Goal: Communication & Community: Answer question/provide support

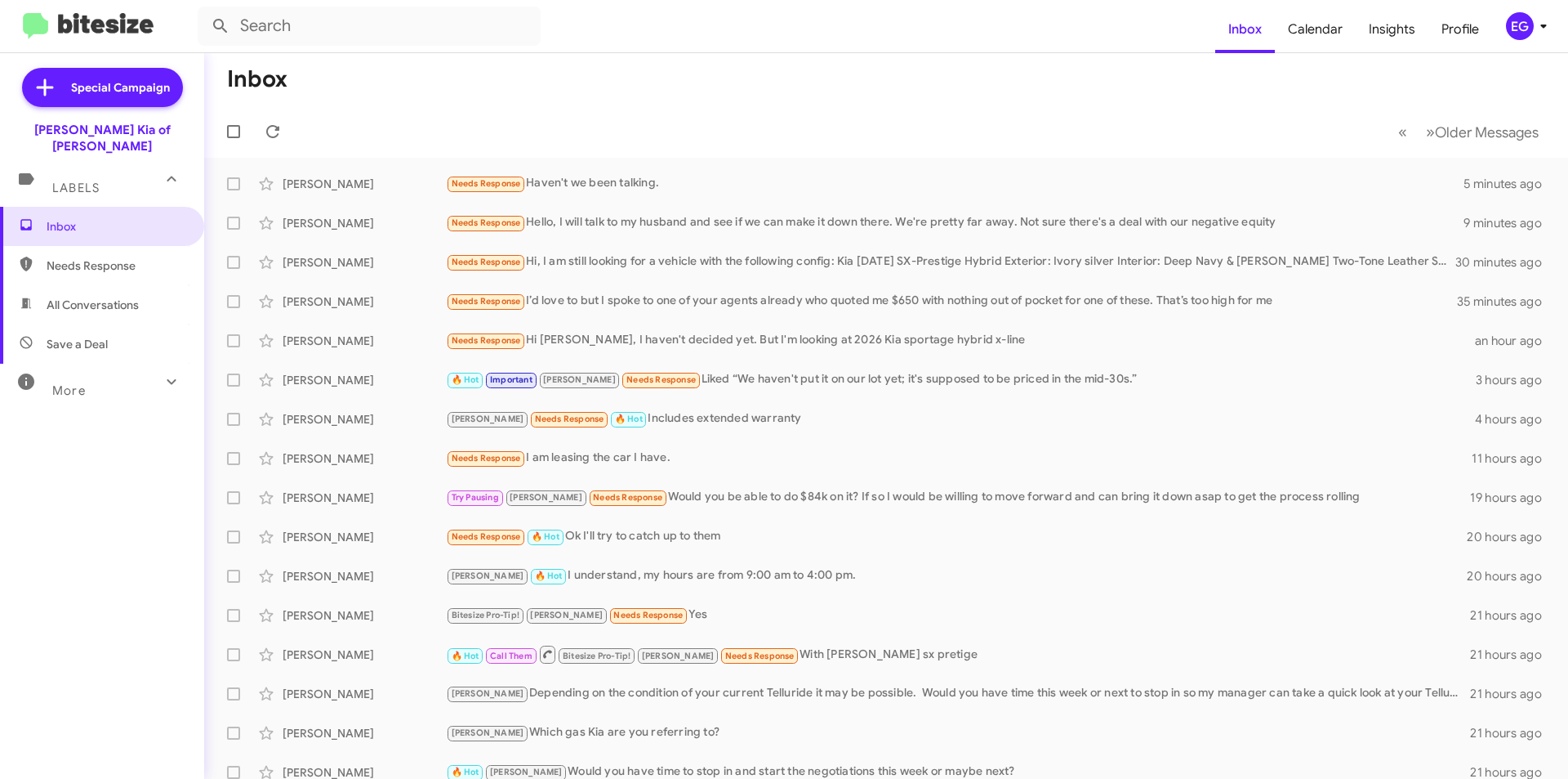
click at [1536, 22] on icon at bounding box center [1544, 26] width 20 height 20
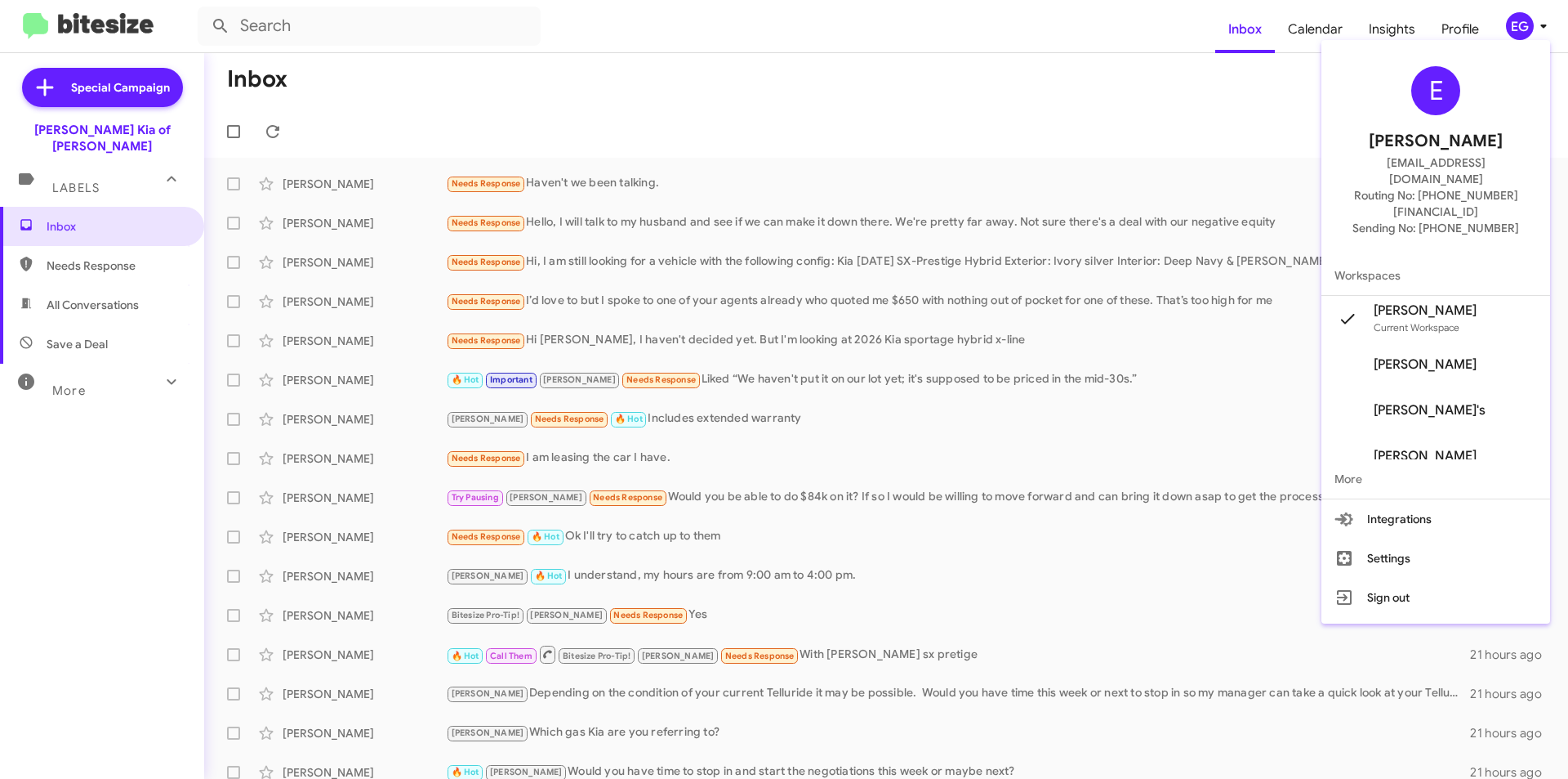
click at [1138, 92] on div at bounding box center [784, 389] width 1568 height 779
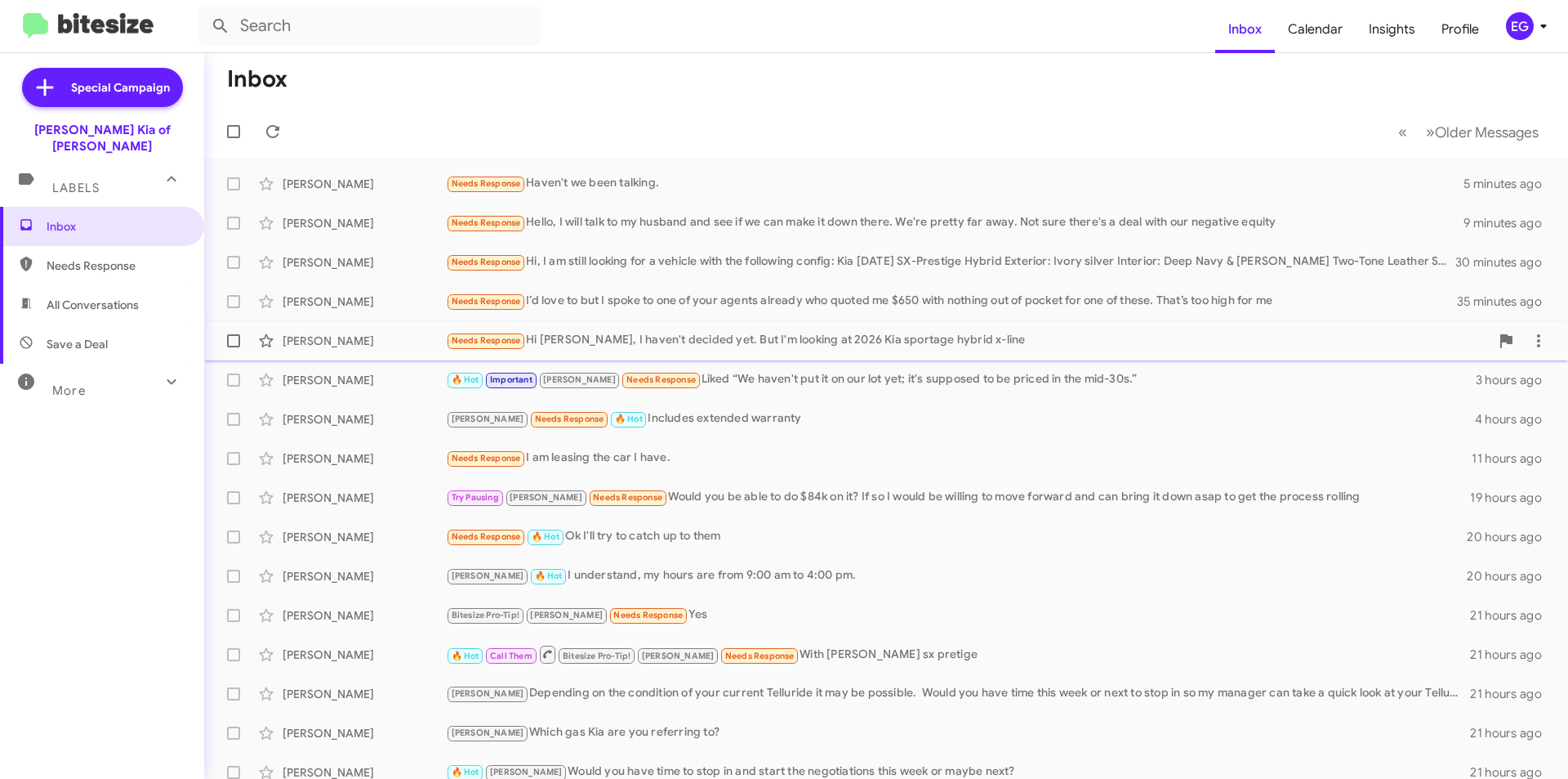
click at [790, 343] on div "Needs Response Hi [PERSON_NAME], I haven't decided yet. But I'm looking at 2026…" at bounding box center [967, 340] width 1043 height 19
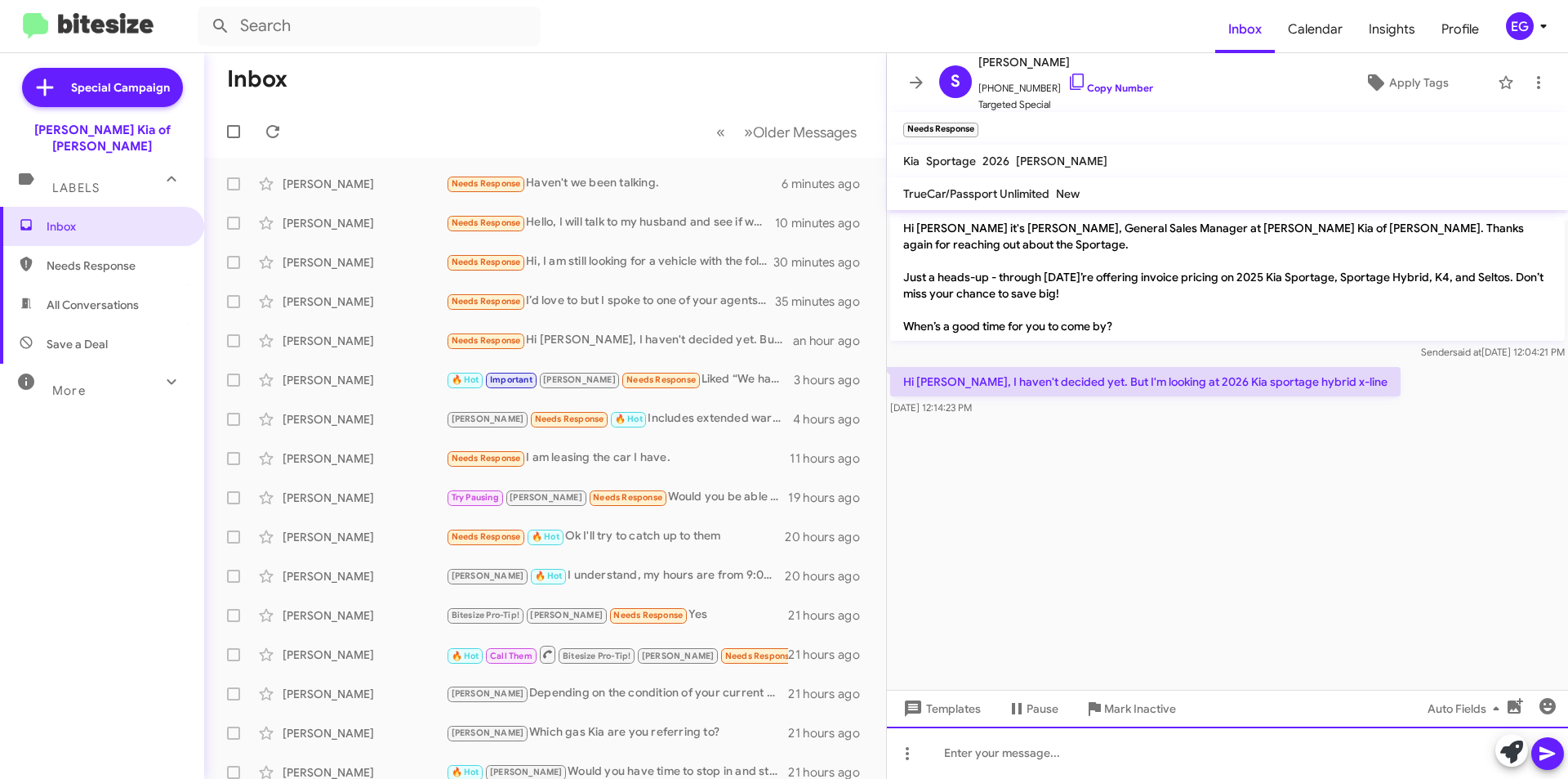
click at [971, 750] on div at bounding box center [1227, 753] width 681 height 53
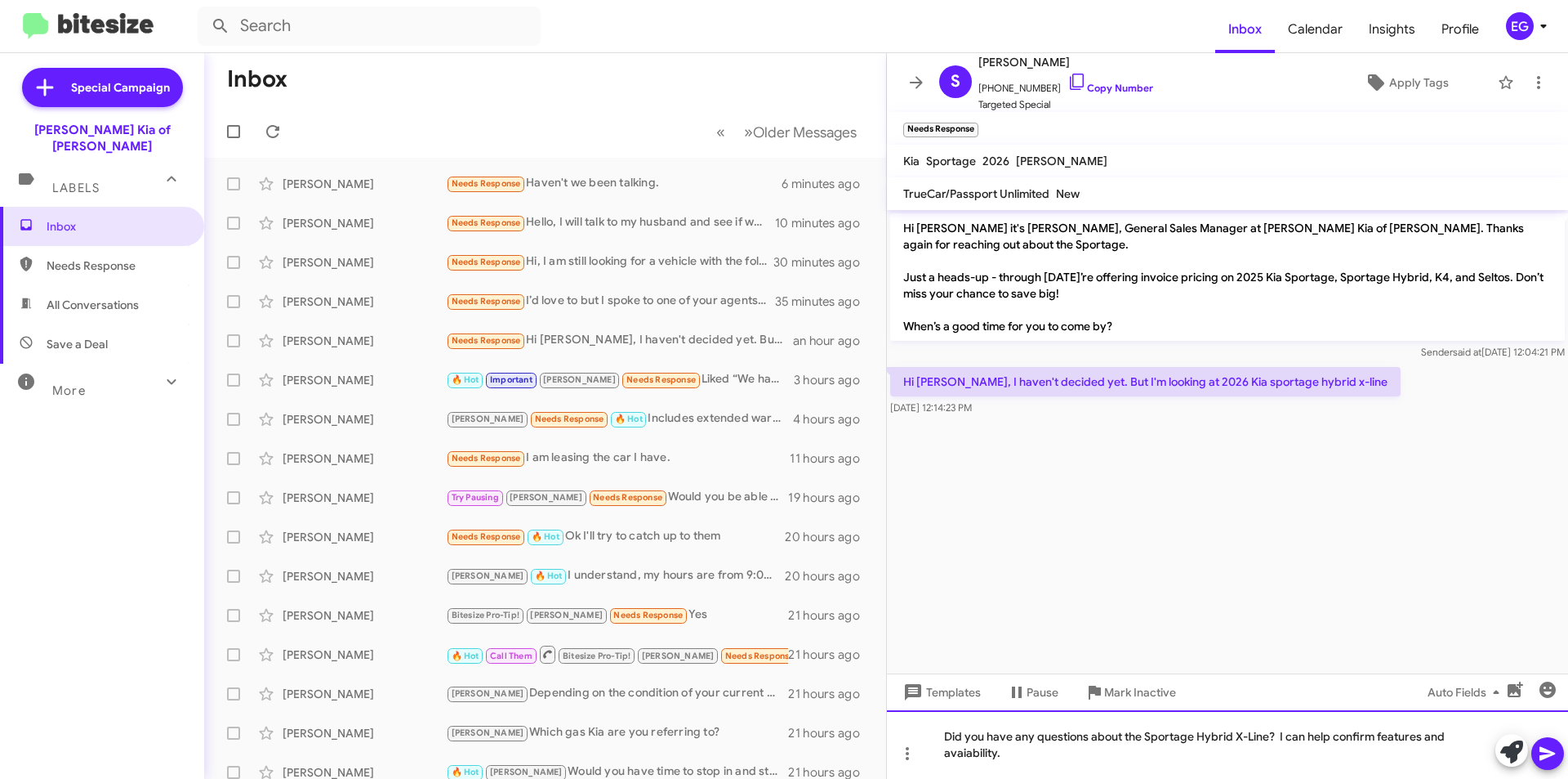
click at [971, 750] on div "Did you have any questions about the Sportage Hybrid X-Line? I can help confirm…" at bounding box center [1227, 745] width 681 height 68
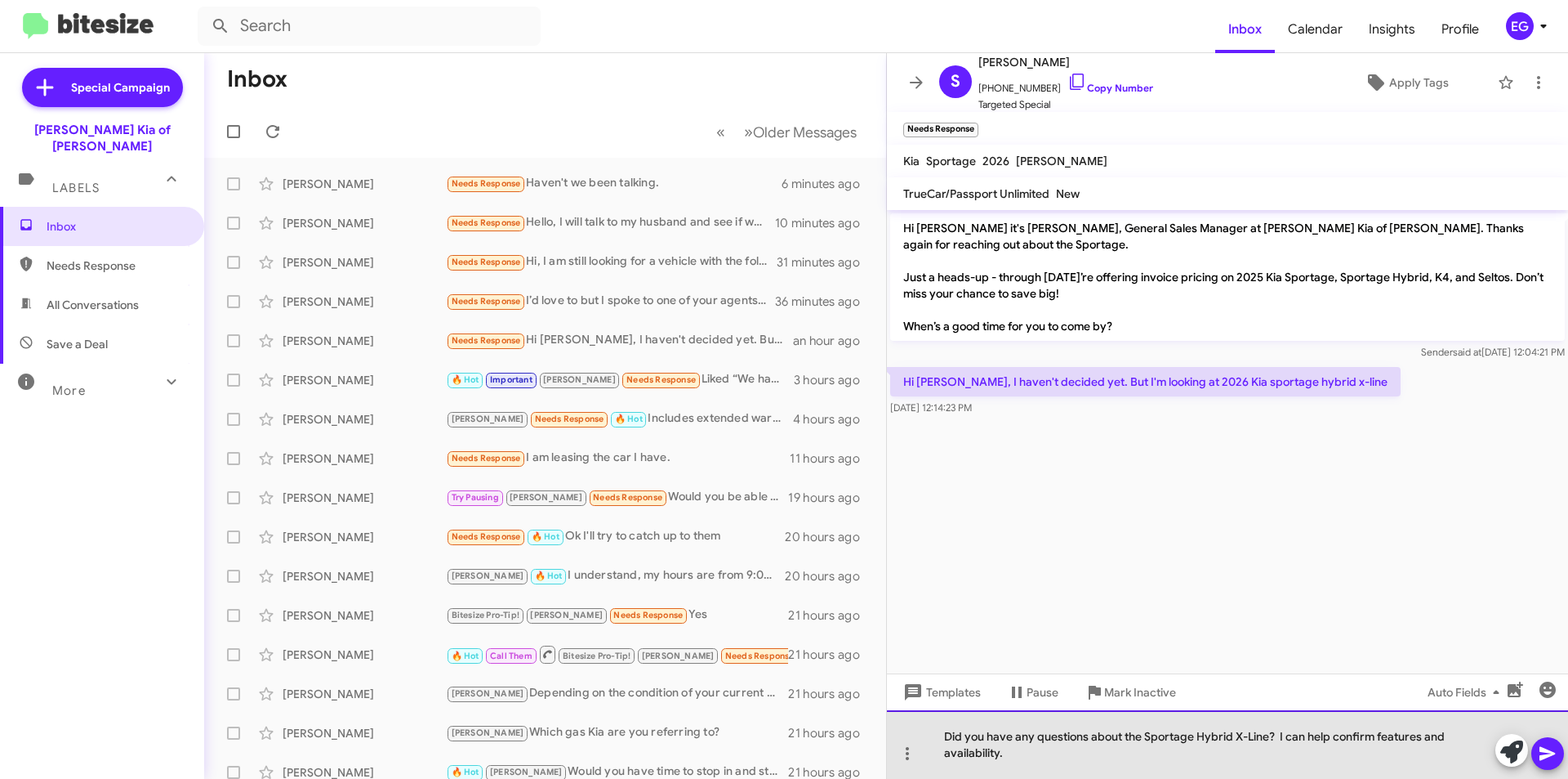
click at [1289, 738] on div "Did you have any questions about the Sportage Hybrid X-Line? I can help confirm…" at bounding box center [1227, 745] width 681 height 68
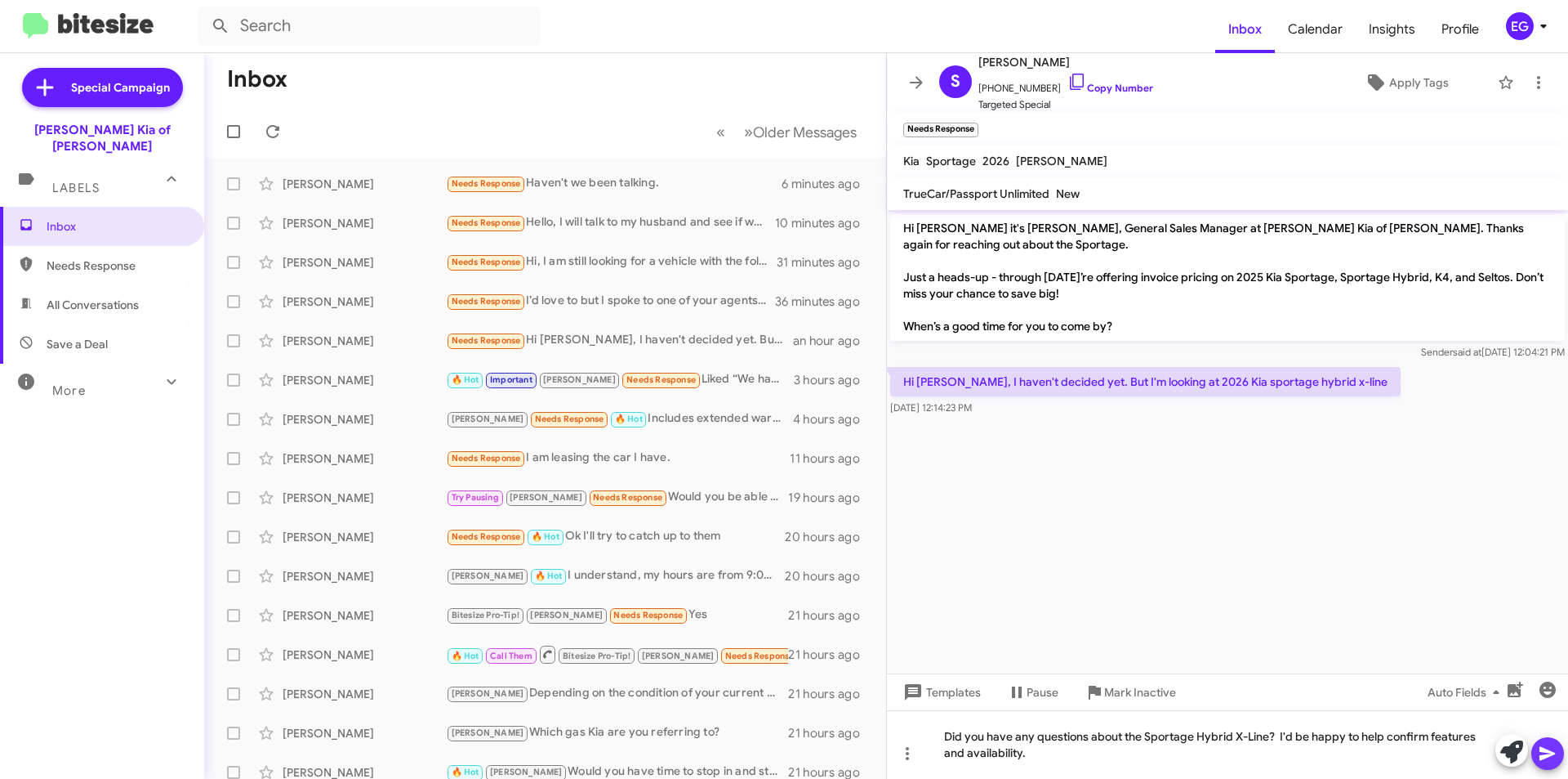
click at [1551, 745] on icon at bounding box center [1547, 754] width 20 height 20
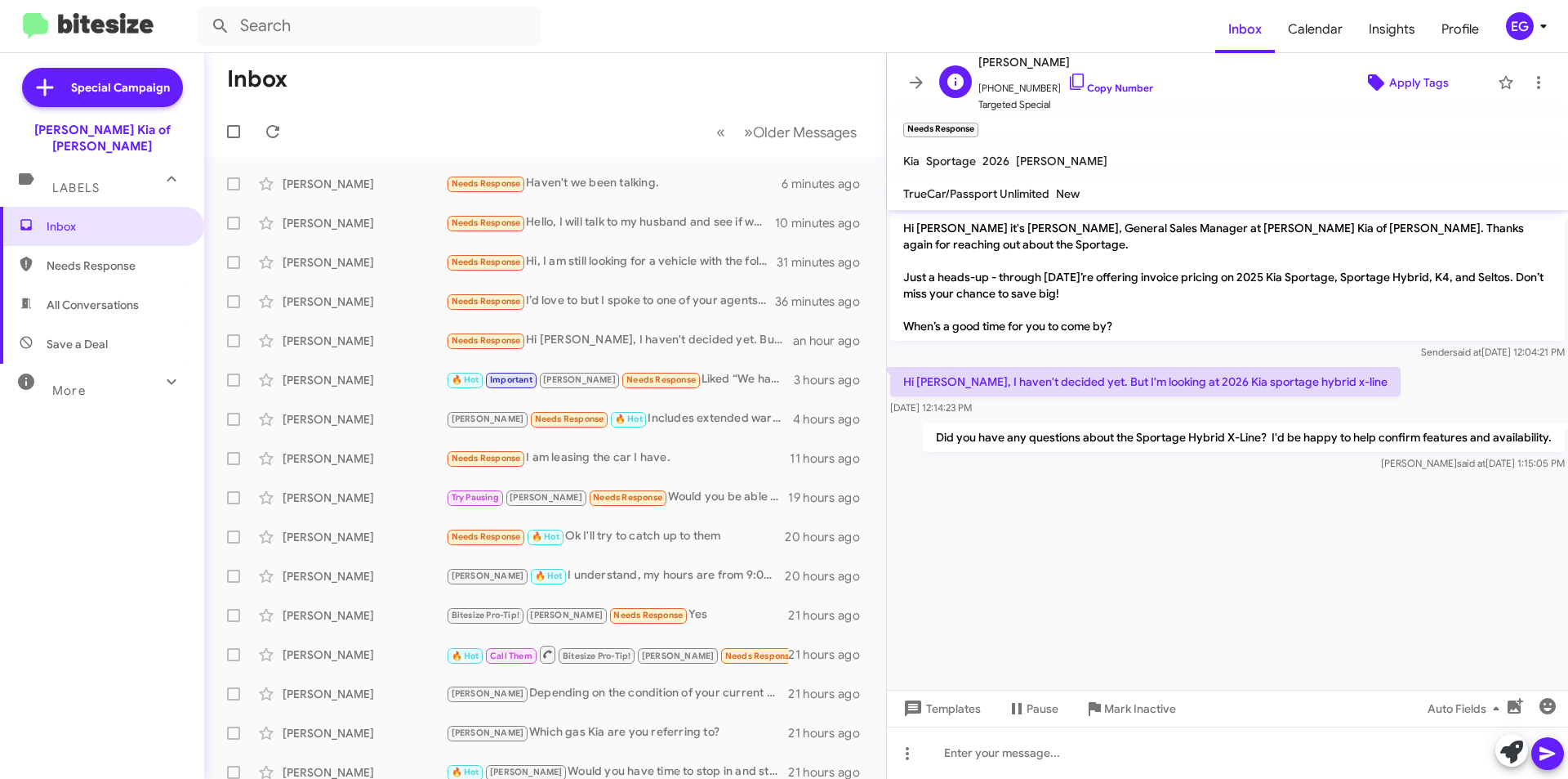
click at [1410, 78] on span "Apply Tags" at bounding box center [1419, 82] width 60 height 29
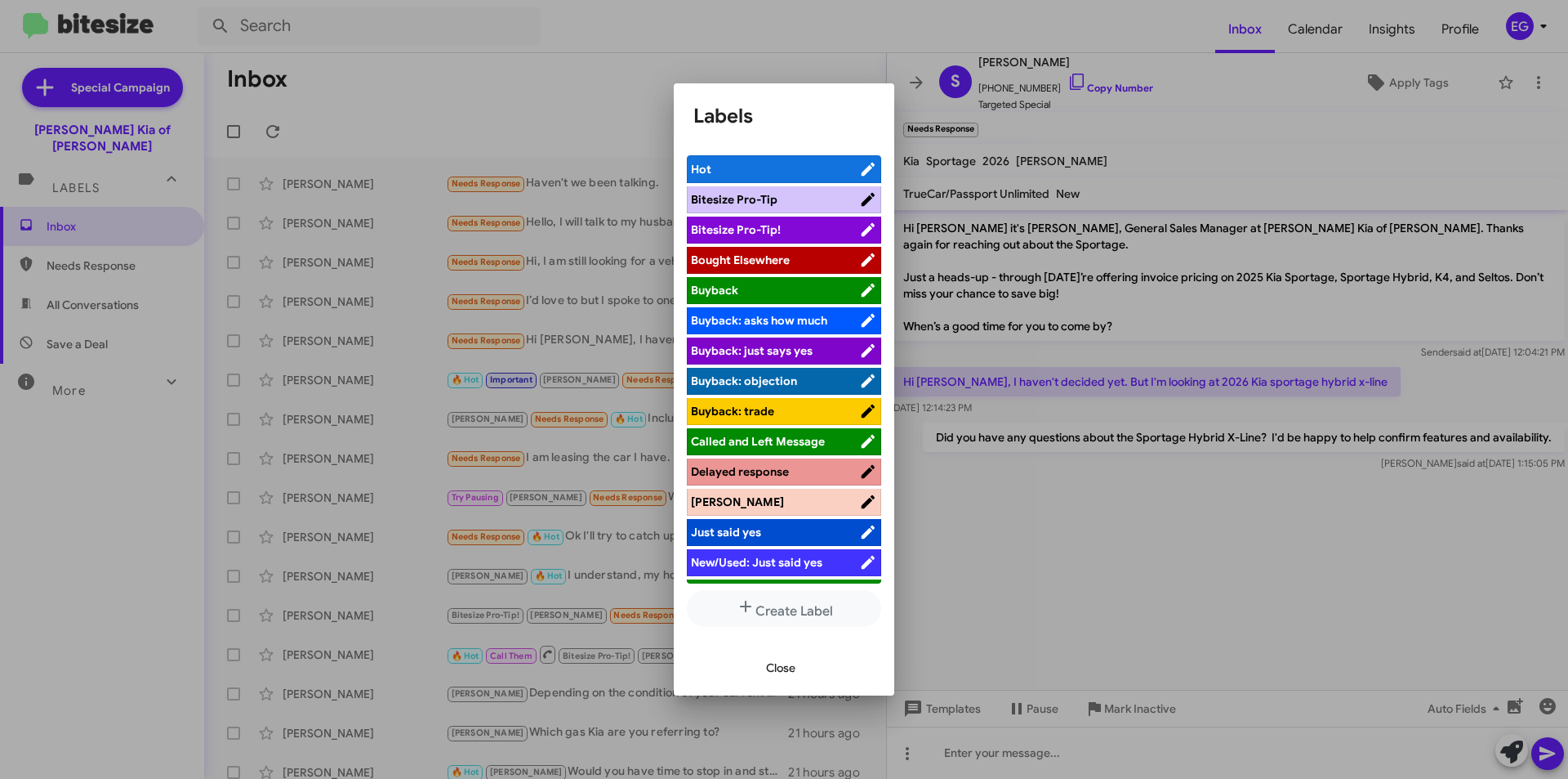
click at [771, 496] on span "[PERSON_NAME]" at bounding box center [775, 501] width 168 height 17
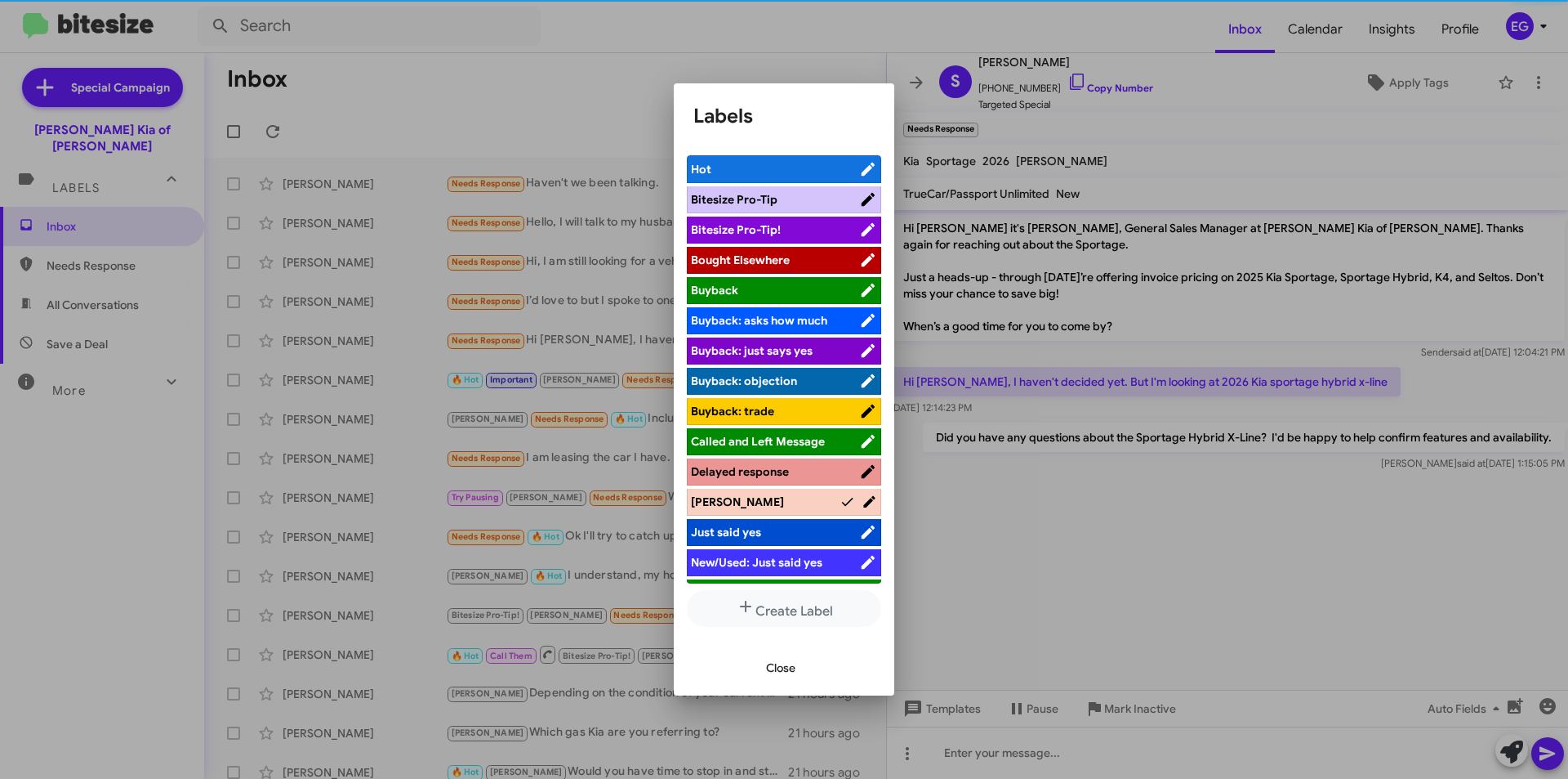
click at [1099, 533] on div at bounding box center [784, 389] width 1568 height 779
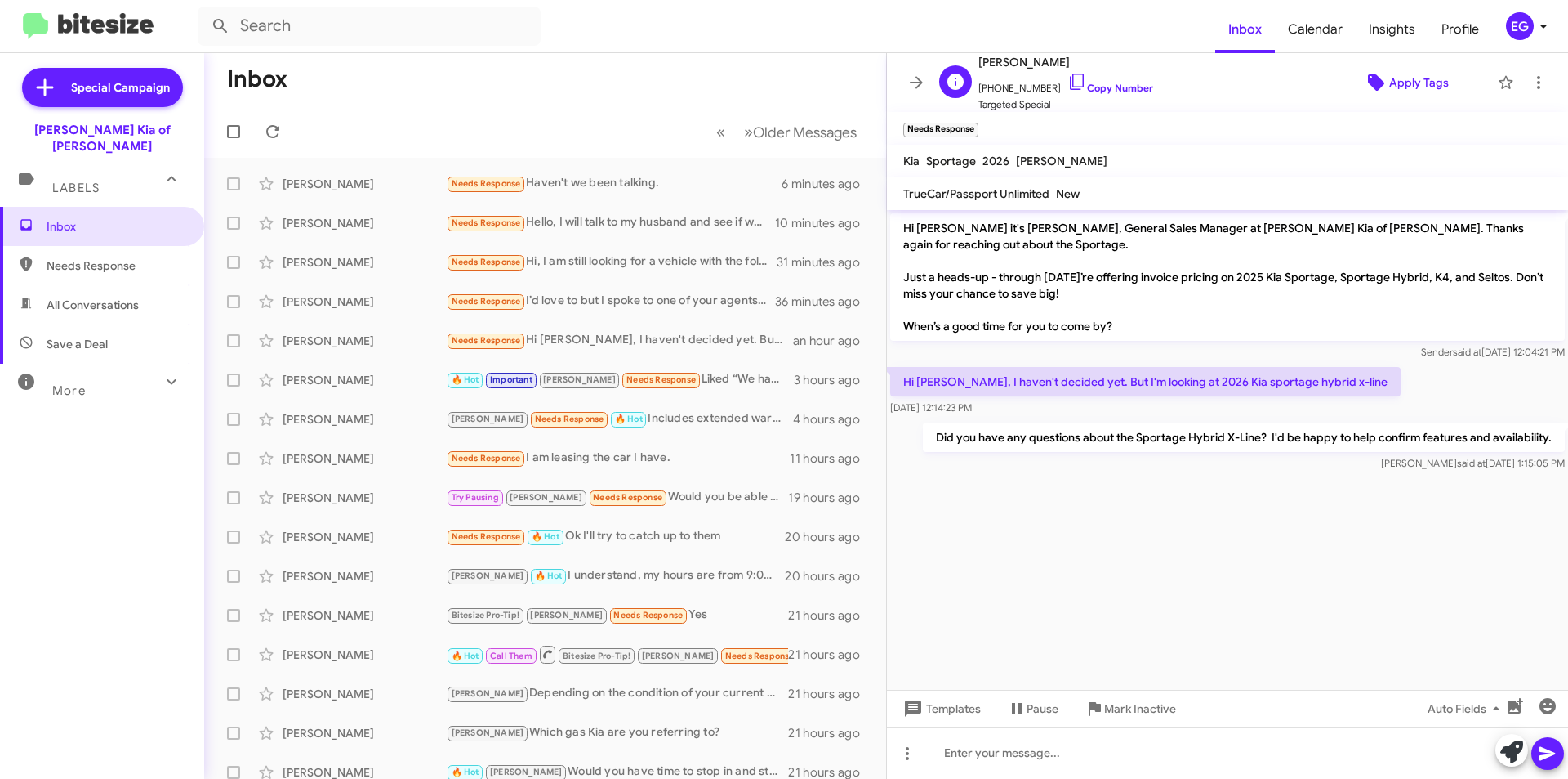
click at [1365, 68] on span "Apply Tags" at bounding box center [1406, 82] width 142 height 29
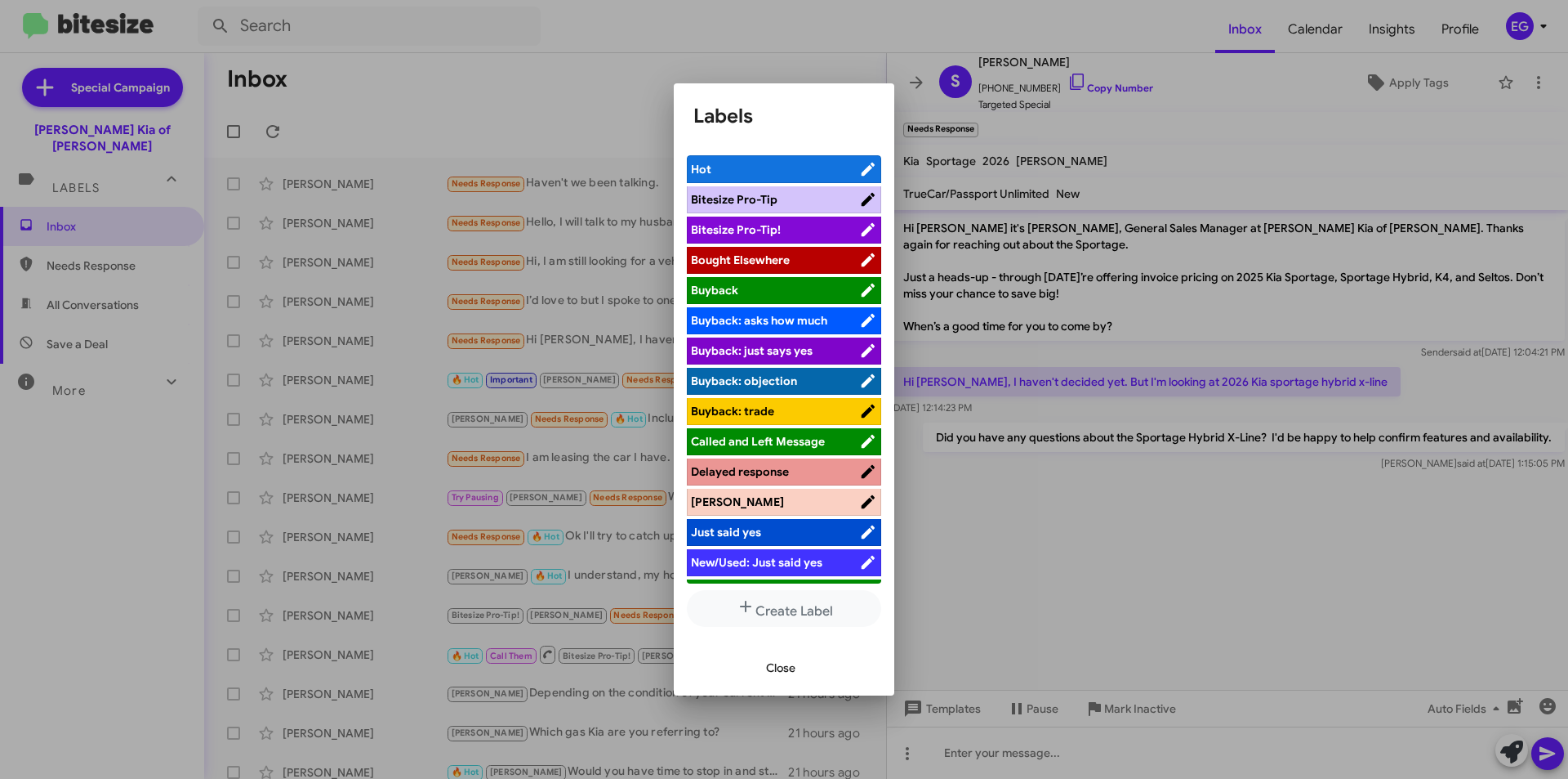
click at [735, 505] on span "[PERSON_NAME]" at bounding box center [775, 501] width 168 height 17
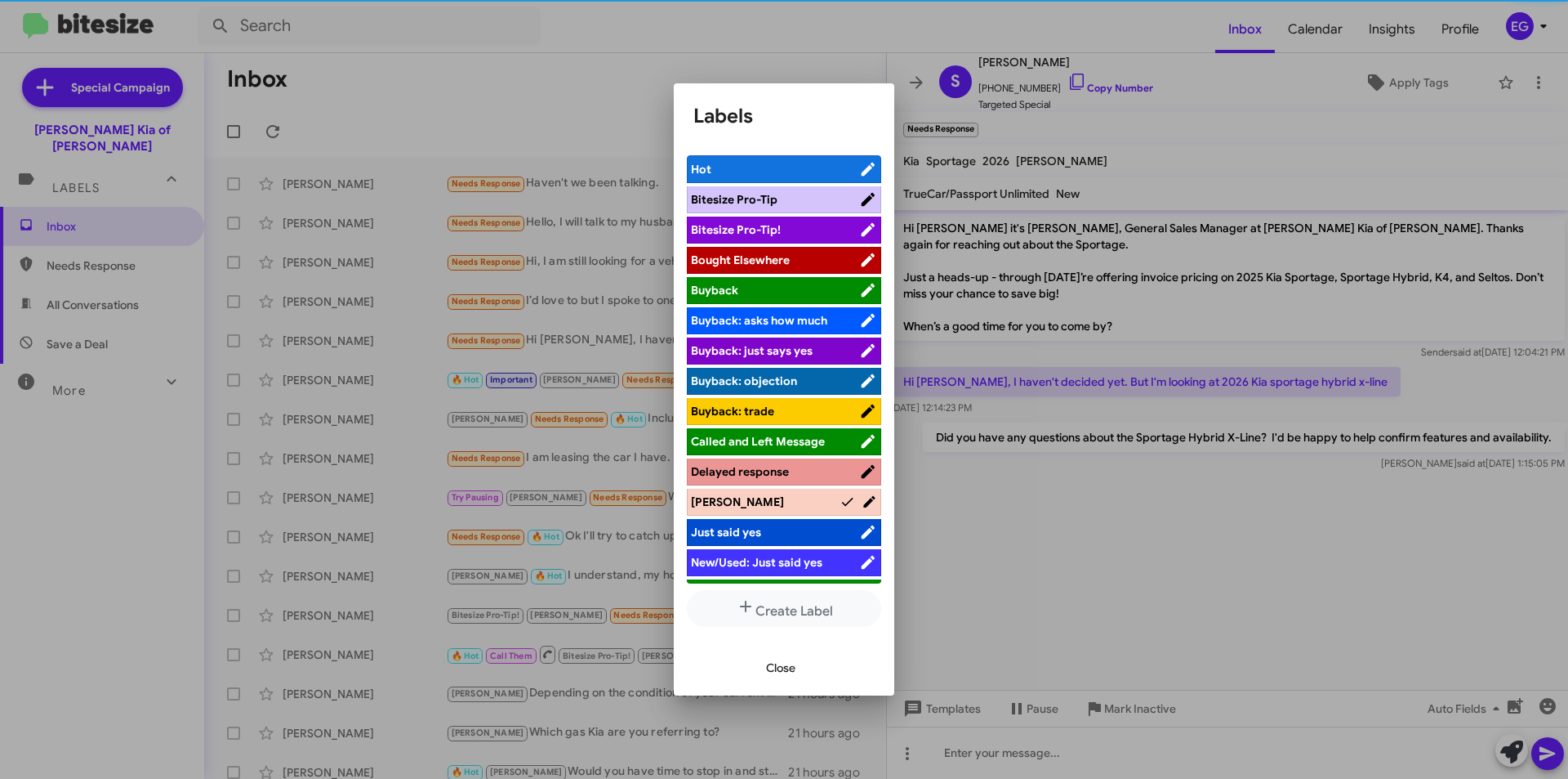
click at [785, 667] on span "Close" at bounding box center [781, 668] width 29 height 29
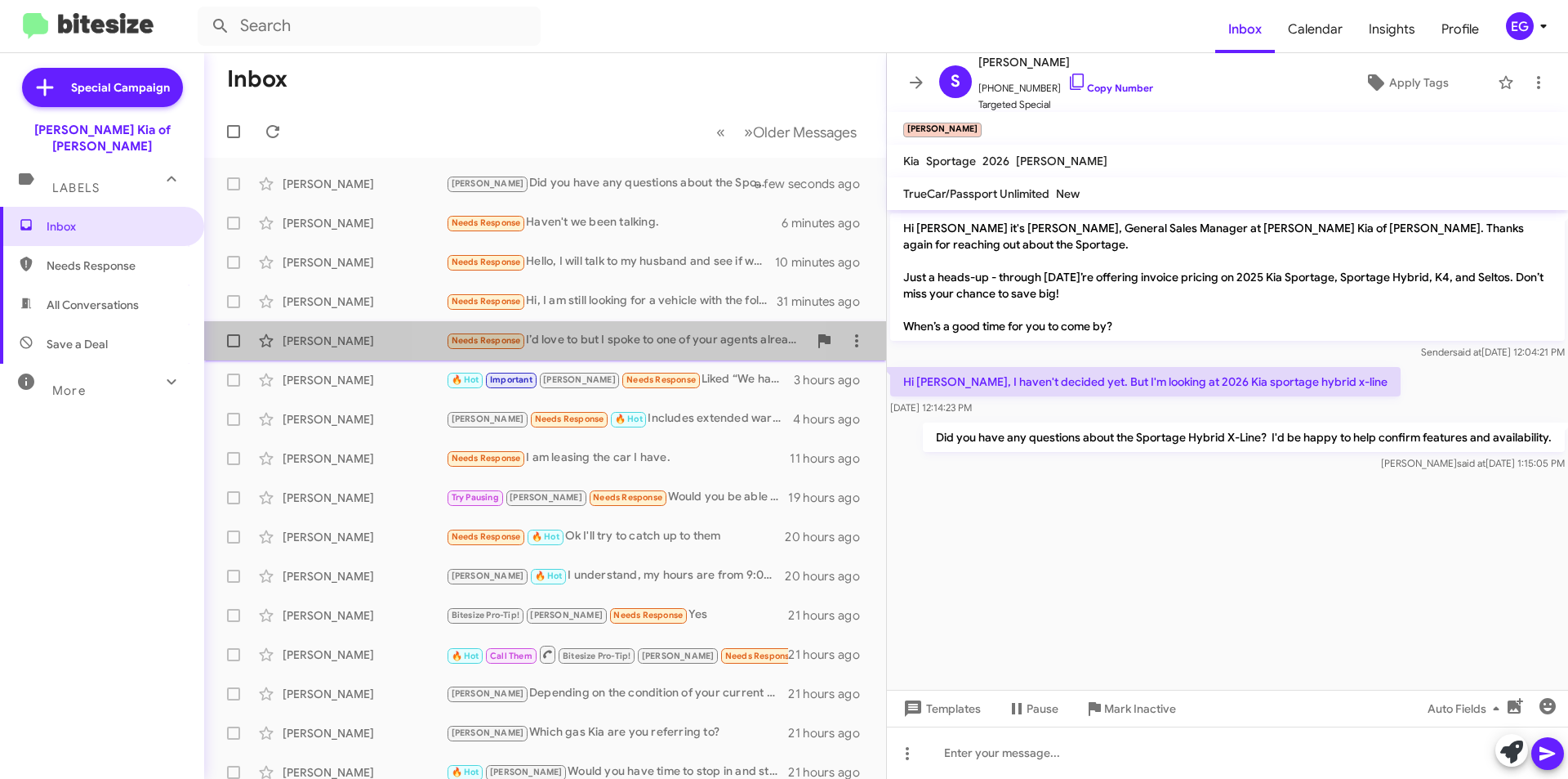
click at [619, 342] on div "Needs Response I’d love to but I spoke to one of your agents already who quoted…" at bounding box center [626, 340] width 361 height 19
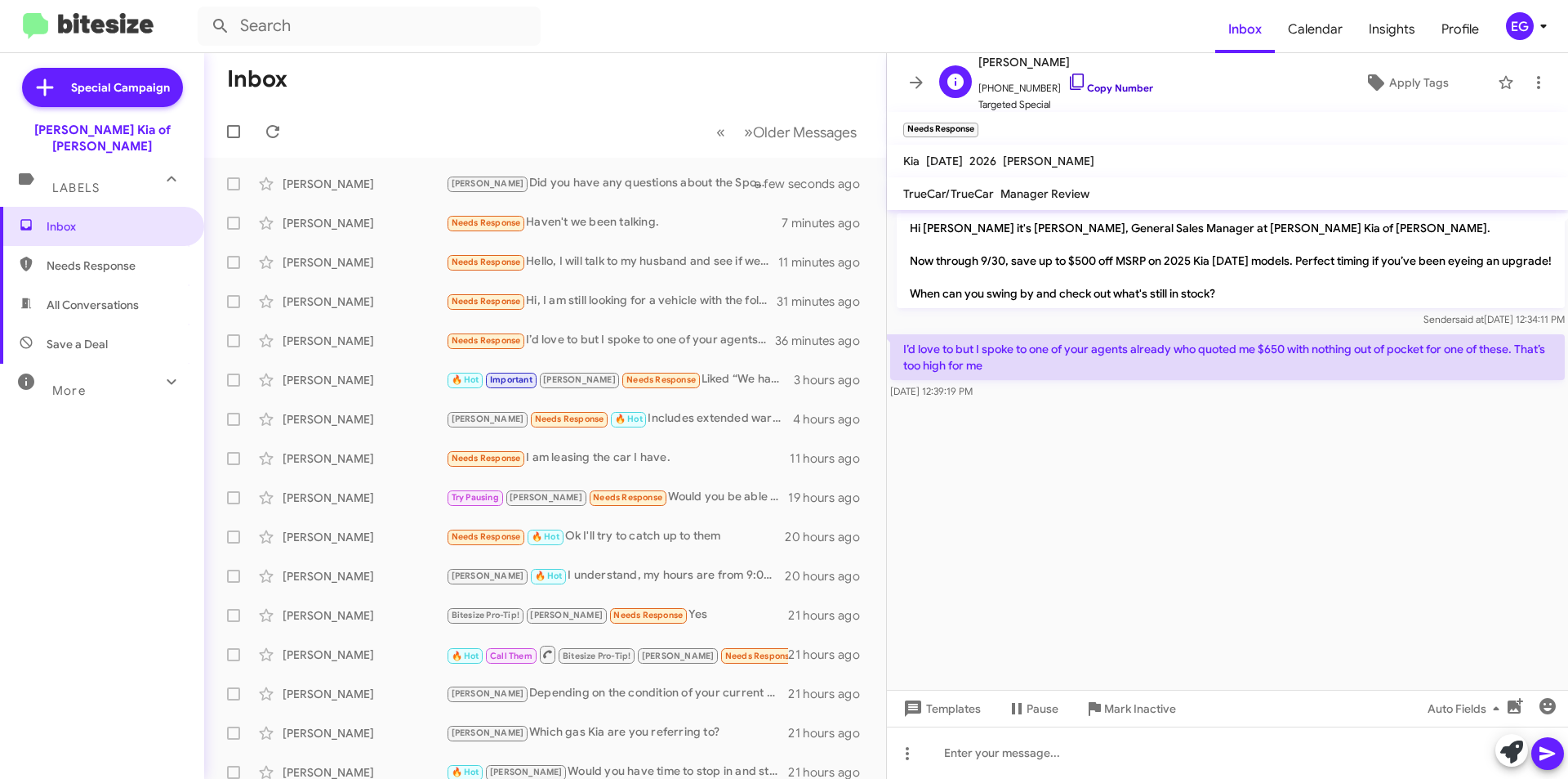
click at [1122, 90] on link "Copy Number" at bounding box center [1111, 88] width 86 height 13
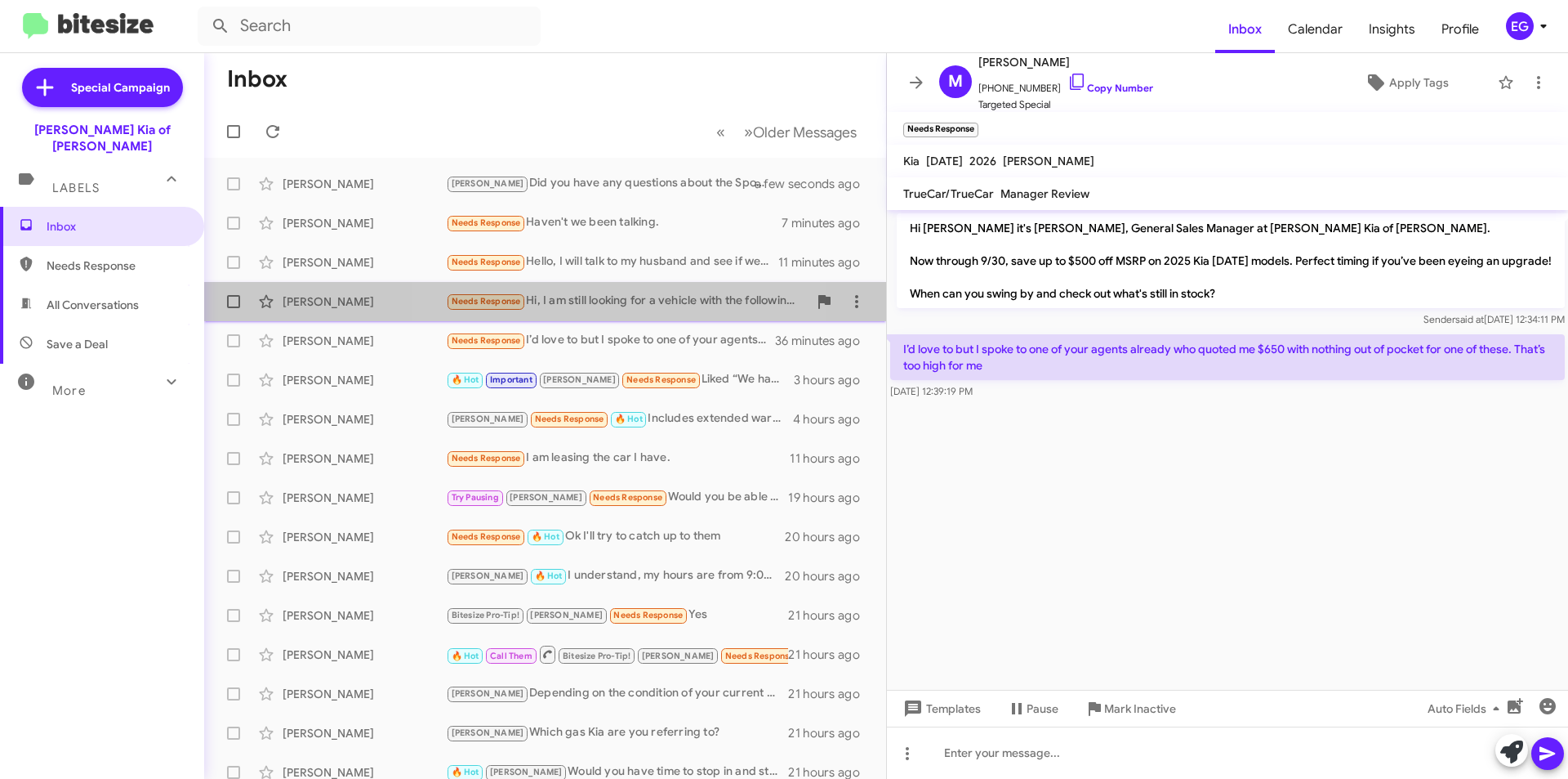
click at [626, 309] on div "Needs Response Hi, I am still looking for a vehicle with the following config: …" at bounding box center [626, 300] width 361 height 19
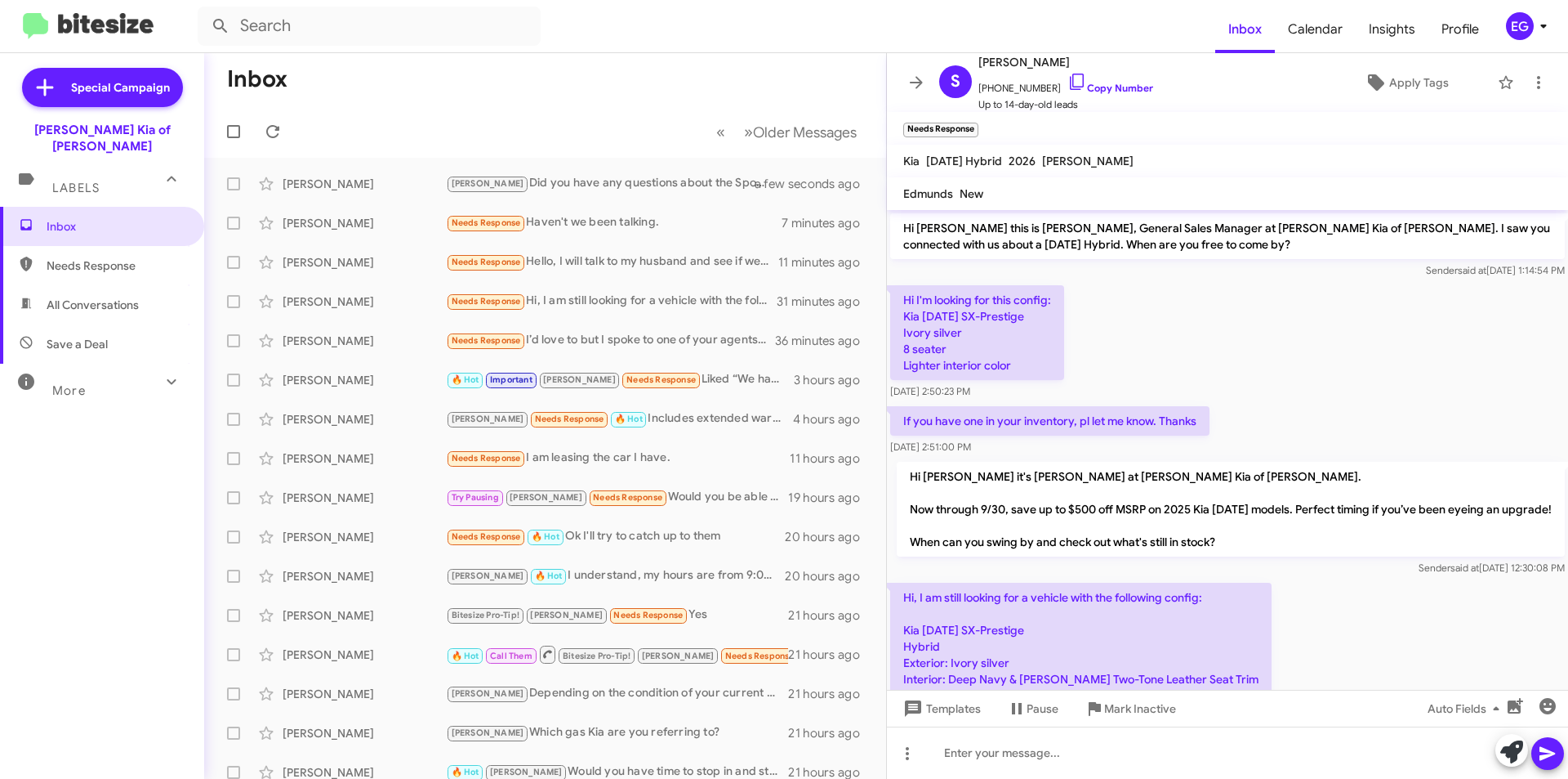
scroll to position [112, 0]
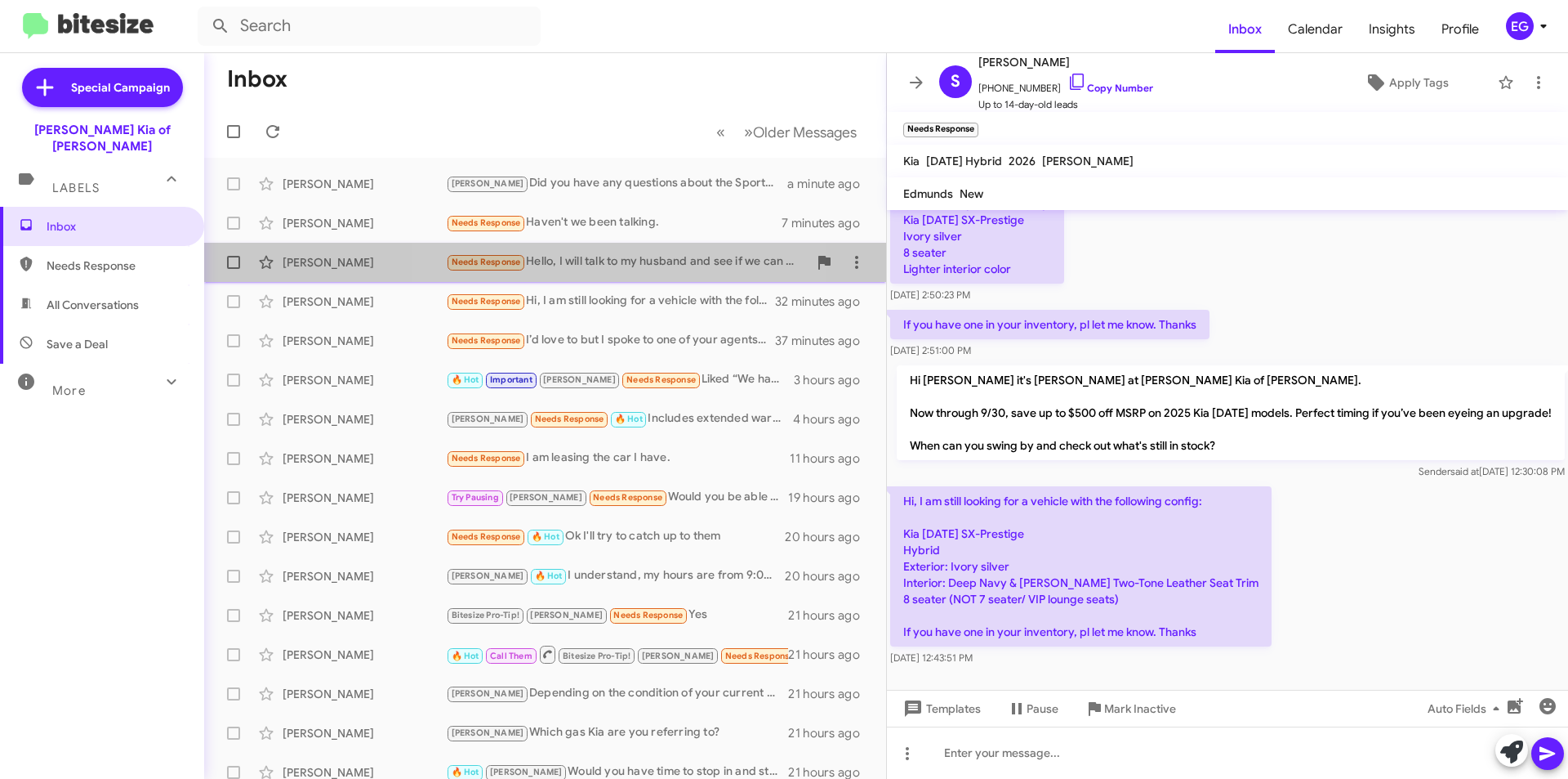
click at [583, 263] on div "Needs Response Hello, I will talk to my husband and see if we can make it down …" at bounding box center [626, 261] width 361 height 19
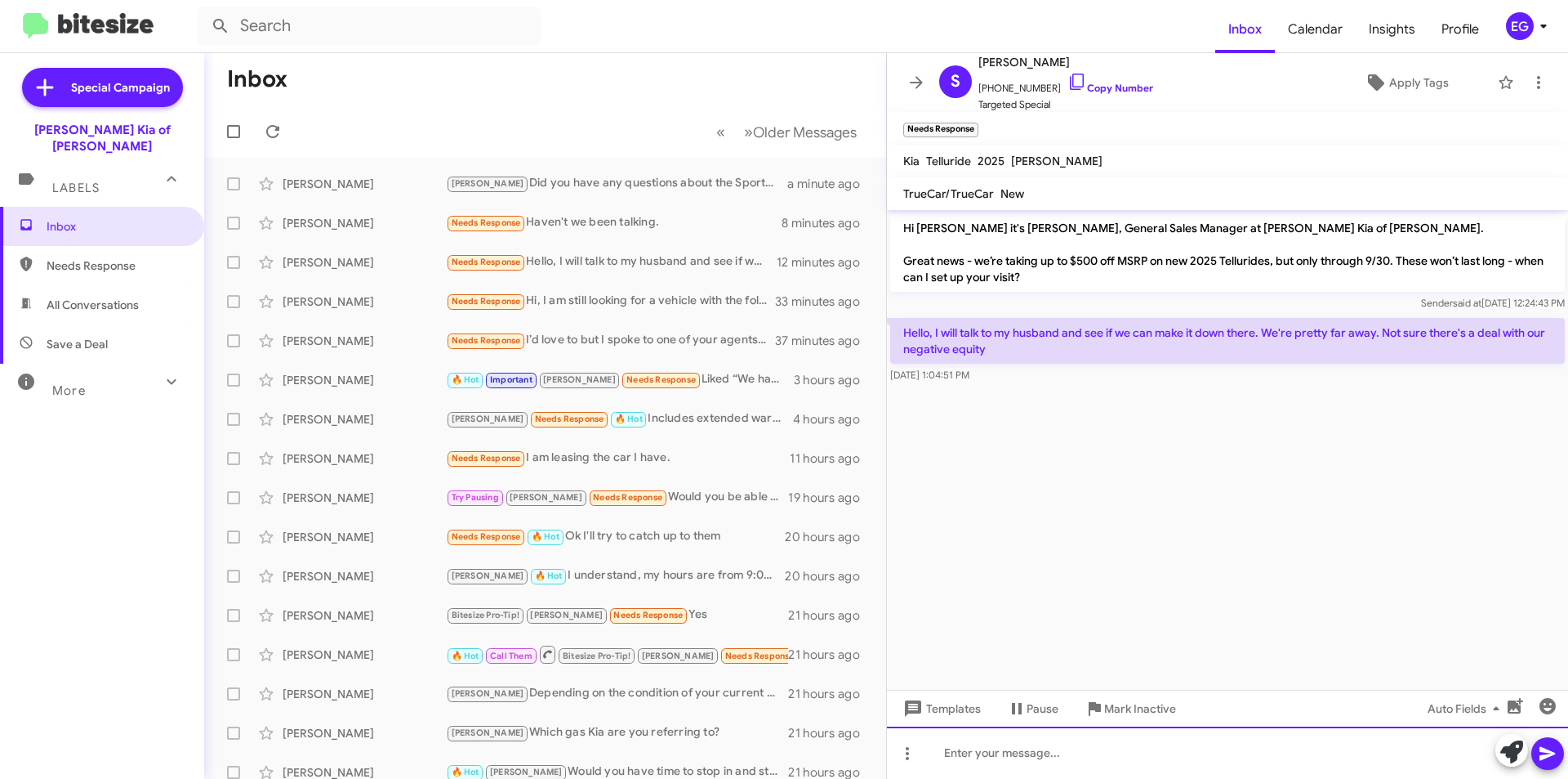
click at [974, 750] on div at bounding box center [1227, 753] width 681 height 53
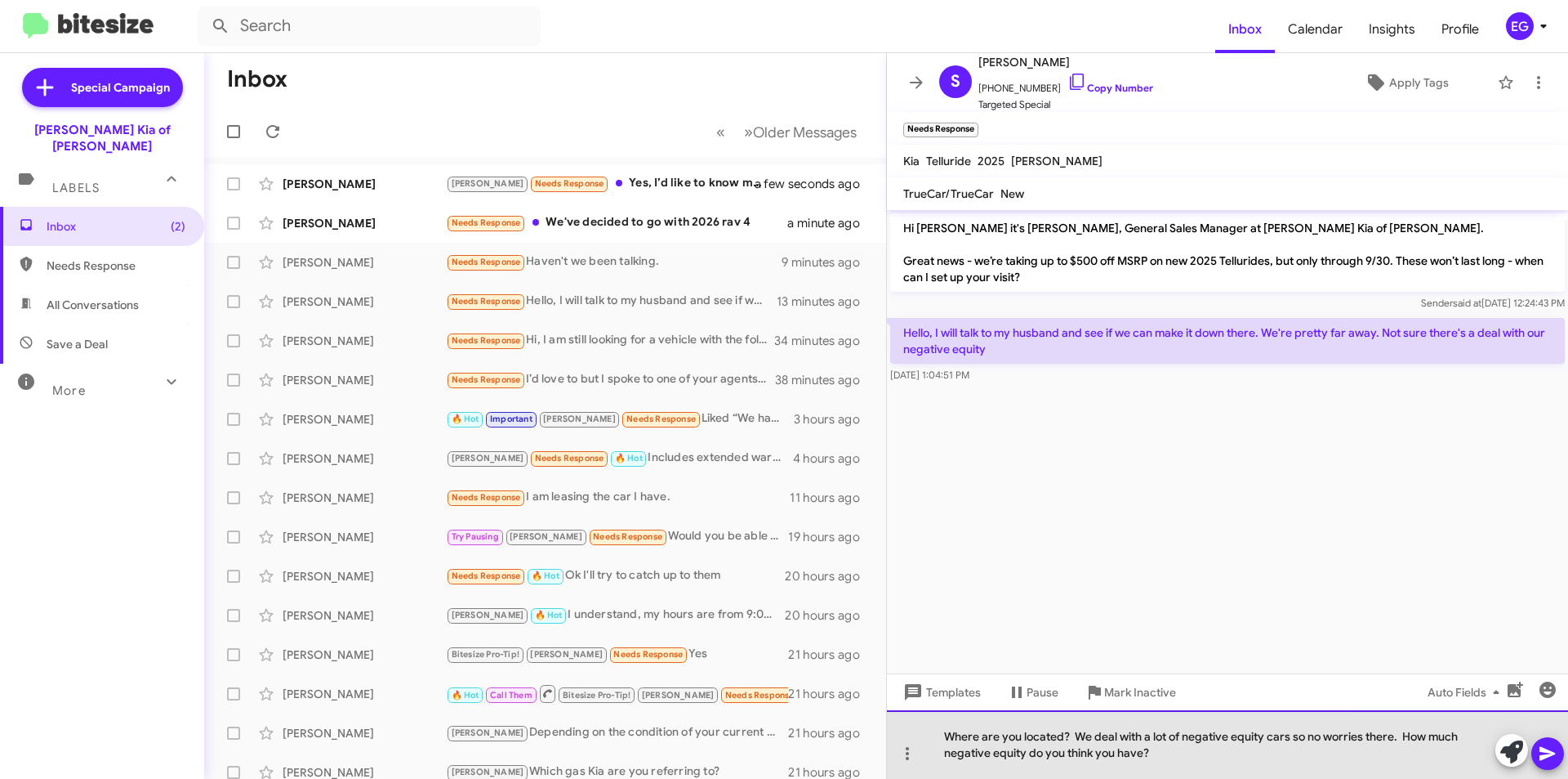
click at [944, 737] on div "Where are you located? We deal with a lot of negative equity cars so no worries…" at bounding box center [1227, 745] width 681 height 68
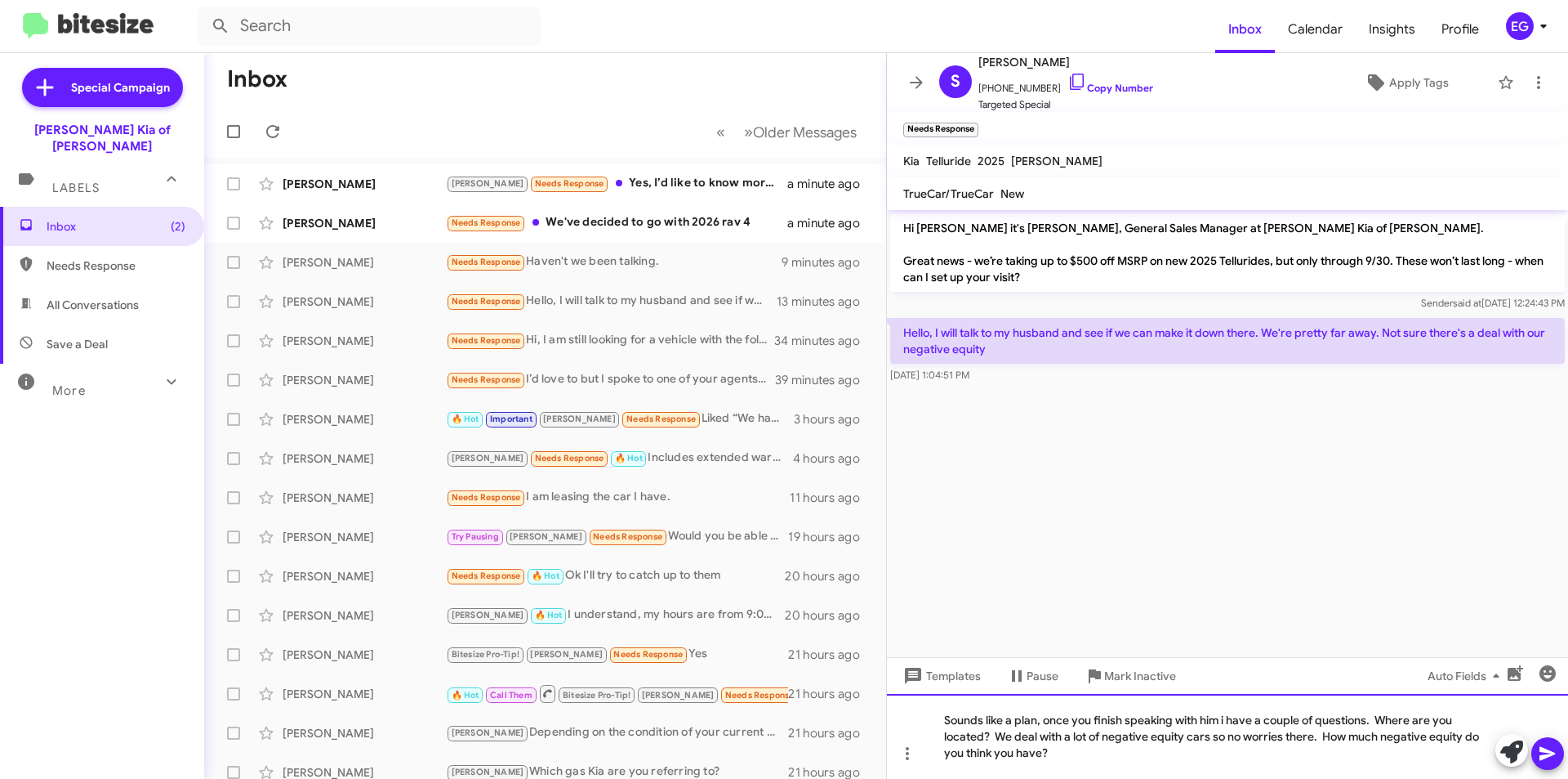
click at [1370, 720] on div "Sounds like a plan, once you finish speaking with him i have a couple of questi…" at bounding box center [1227, 736] width 681 height 85
click at [1224, 722] on div "Sounds like a plan, once you finish speaking with him i have a couple of questi…" at bounding box center [1227, 736] width 681 height 85
click at [1544, 750] on icon at bounding box center [1547, 754] width 16 height 14
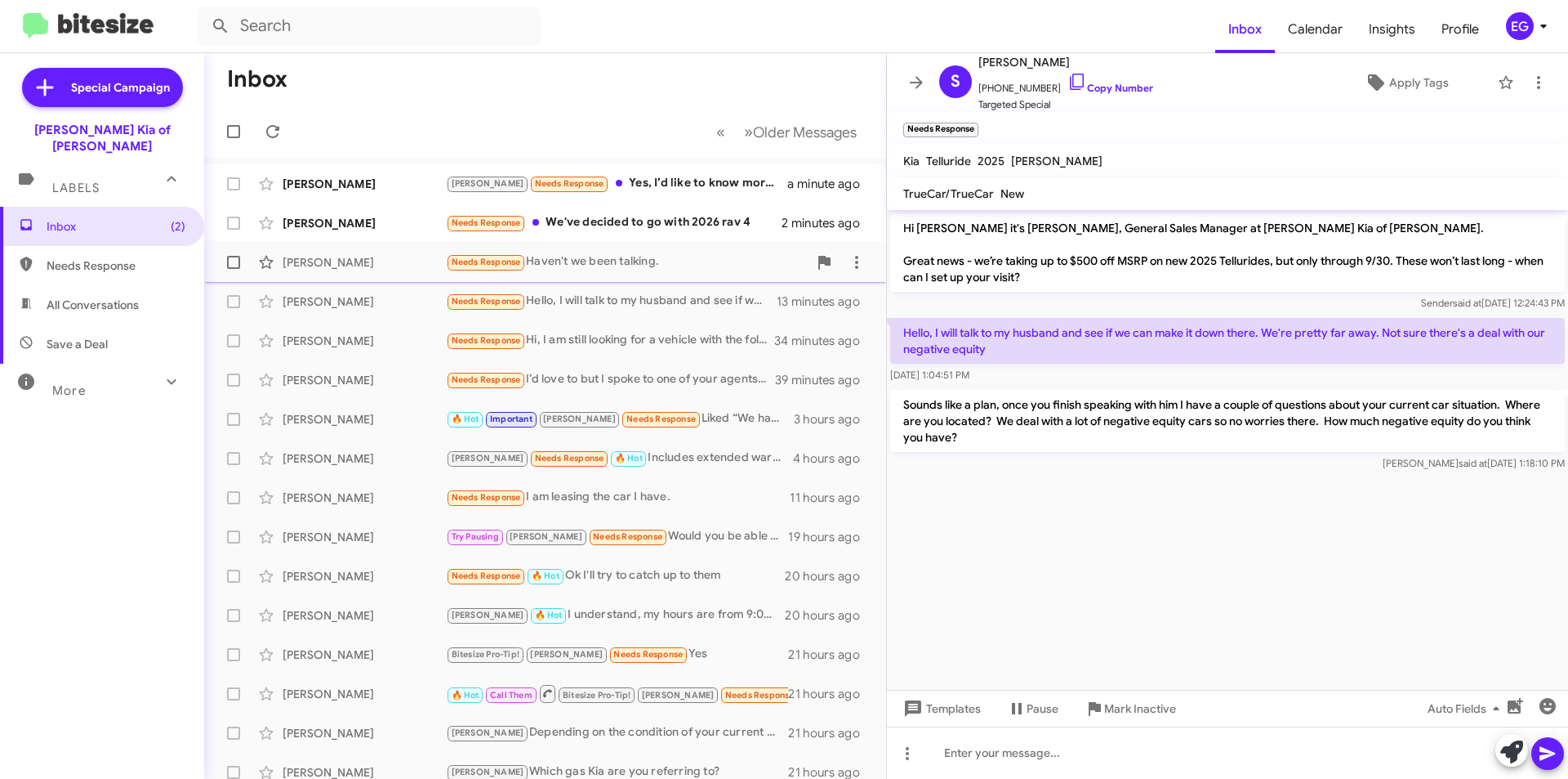
click at [631, 265] on div "Needs Response Haven't we been talking." at bounding box center [626, 261] width 361 height 19
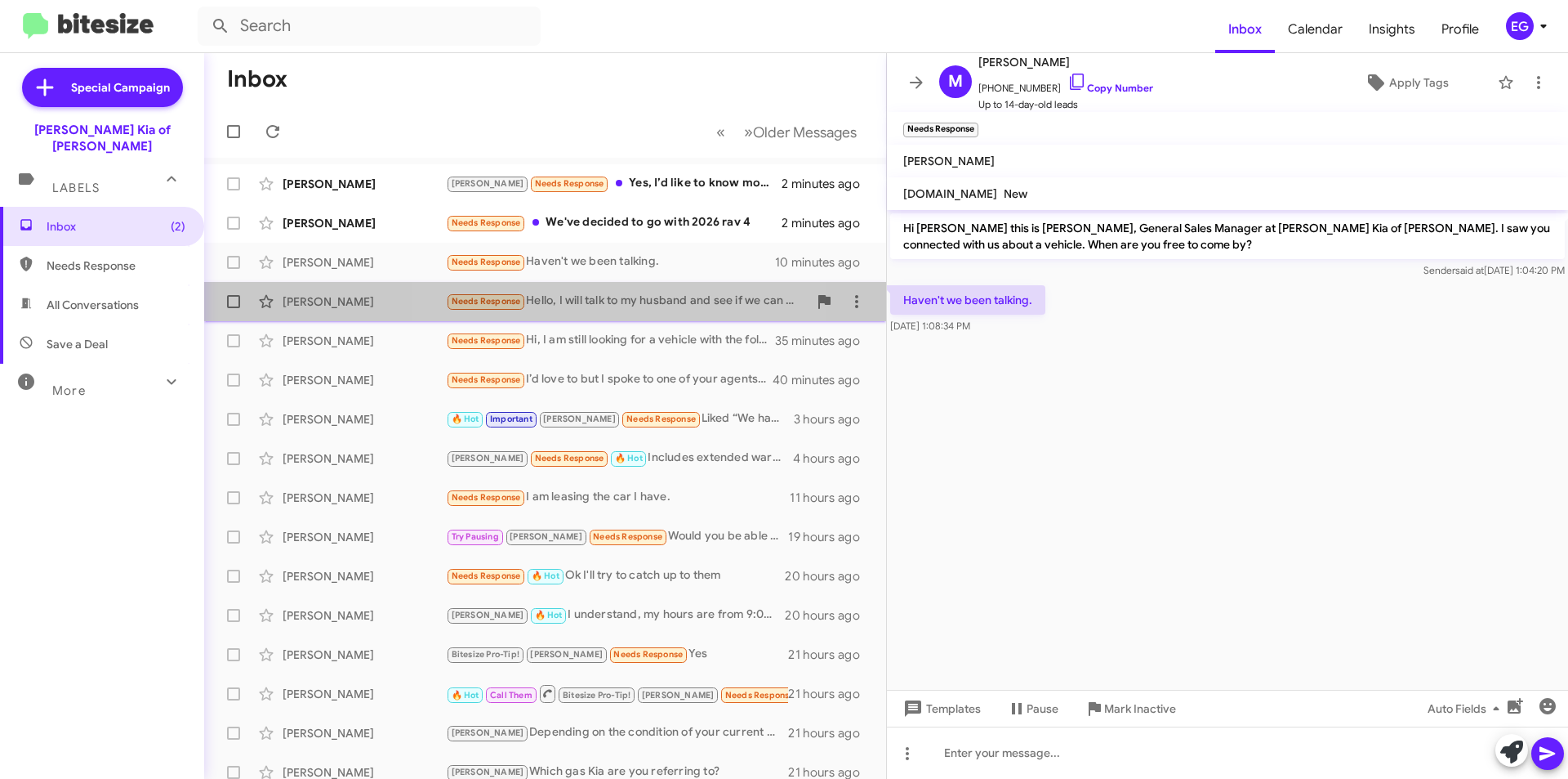
click at [622, 300] on div "Needs Response Hello, I will talk to my husband and see if we can make it down …" at bounding box center [626, 300] width 361 height 19
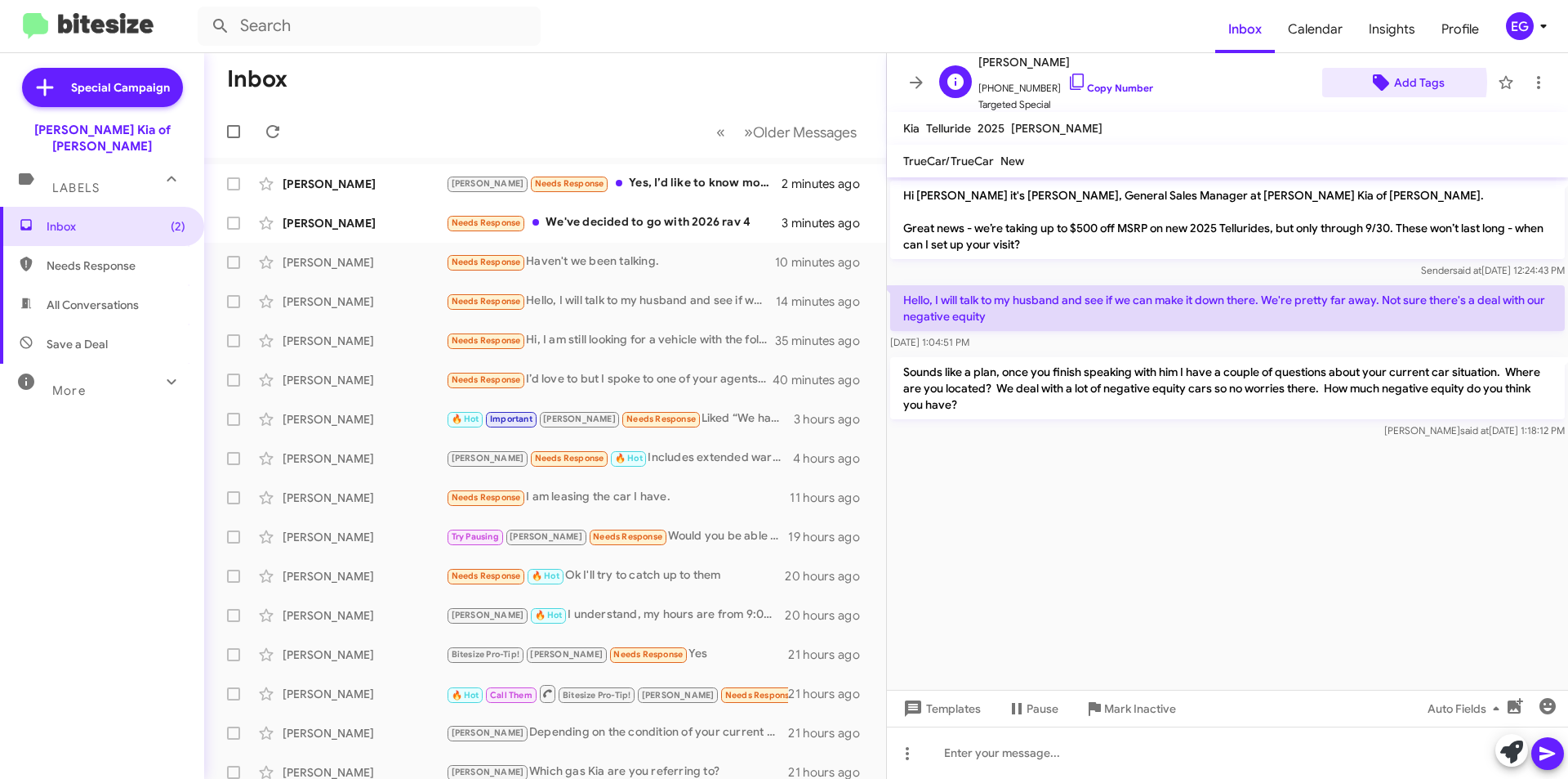
click at [1383, 82] on span "Add Tags" at bounding box center [1406, 82] width 142 height 29
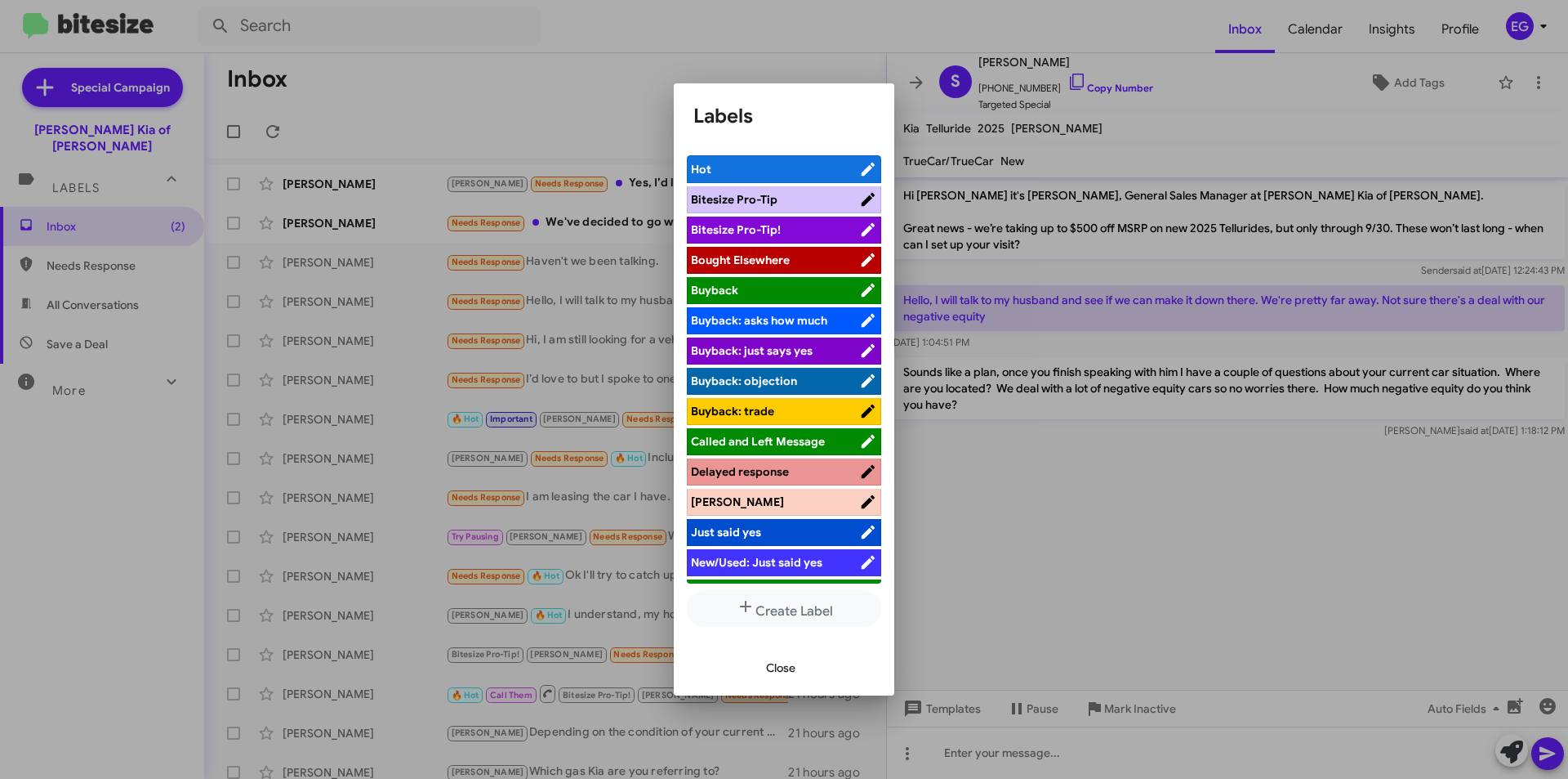
click at [732, 497] on span "[PERSON_NAME]" at bounding box center [775, 501] width 168 height 17
click at [775, 673] on span "Close" at bounding box center [781, 668] width 29 height 29
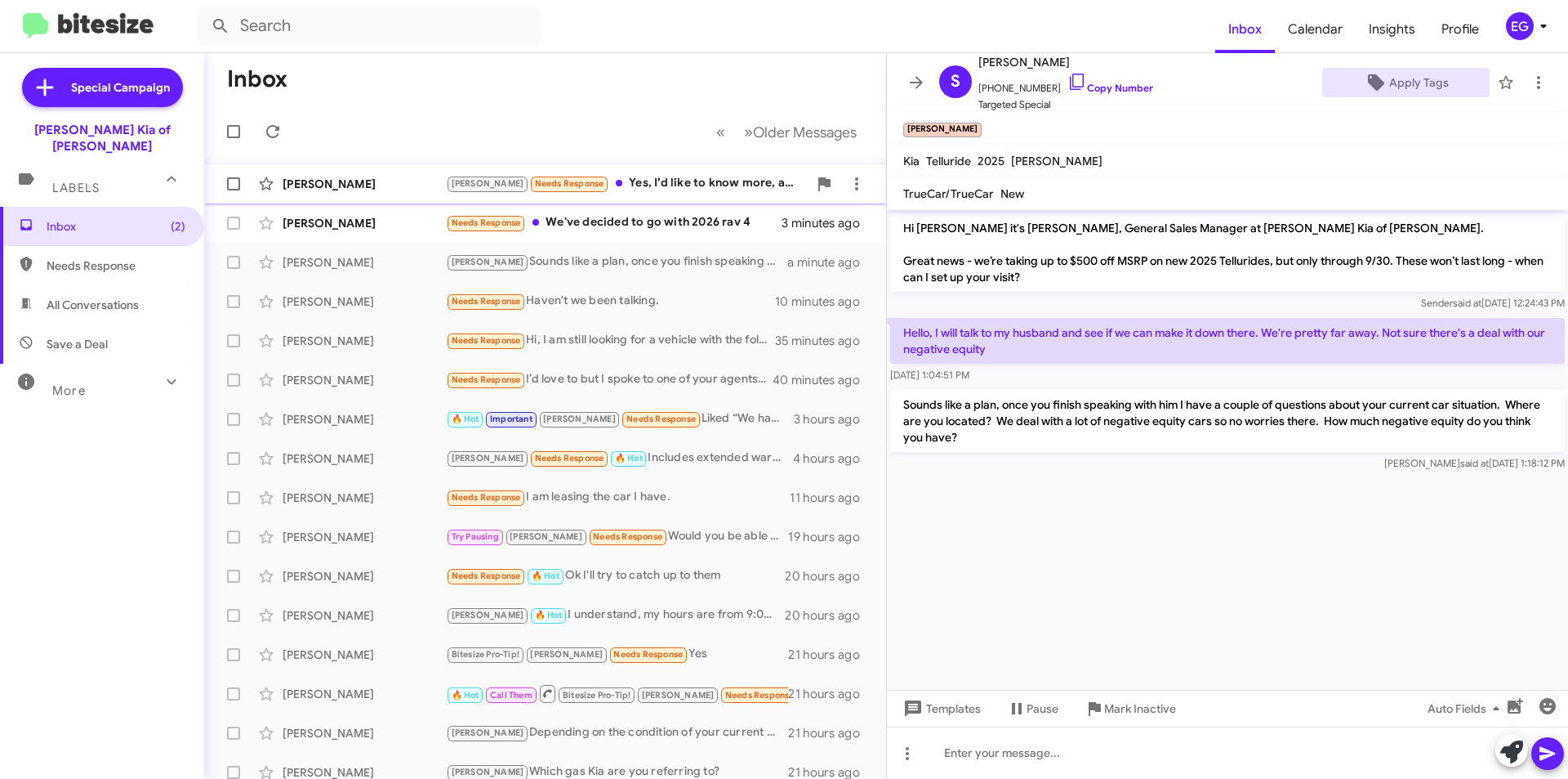
click at [596, 184] on div "[PERSON_NAME] Needs Response Yes, I’d like to know more, and do you guys work w…" at bounding box center [626, 183] width 361 height 19
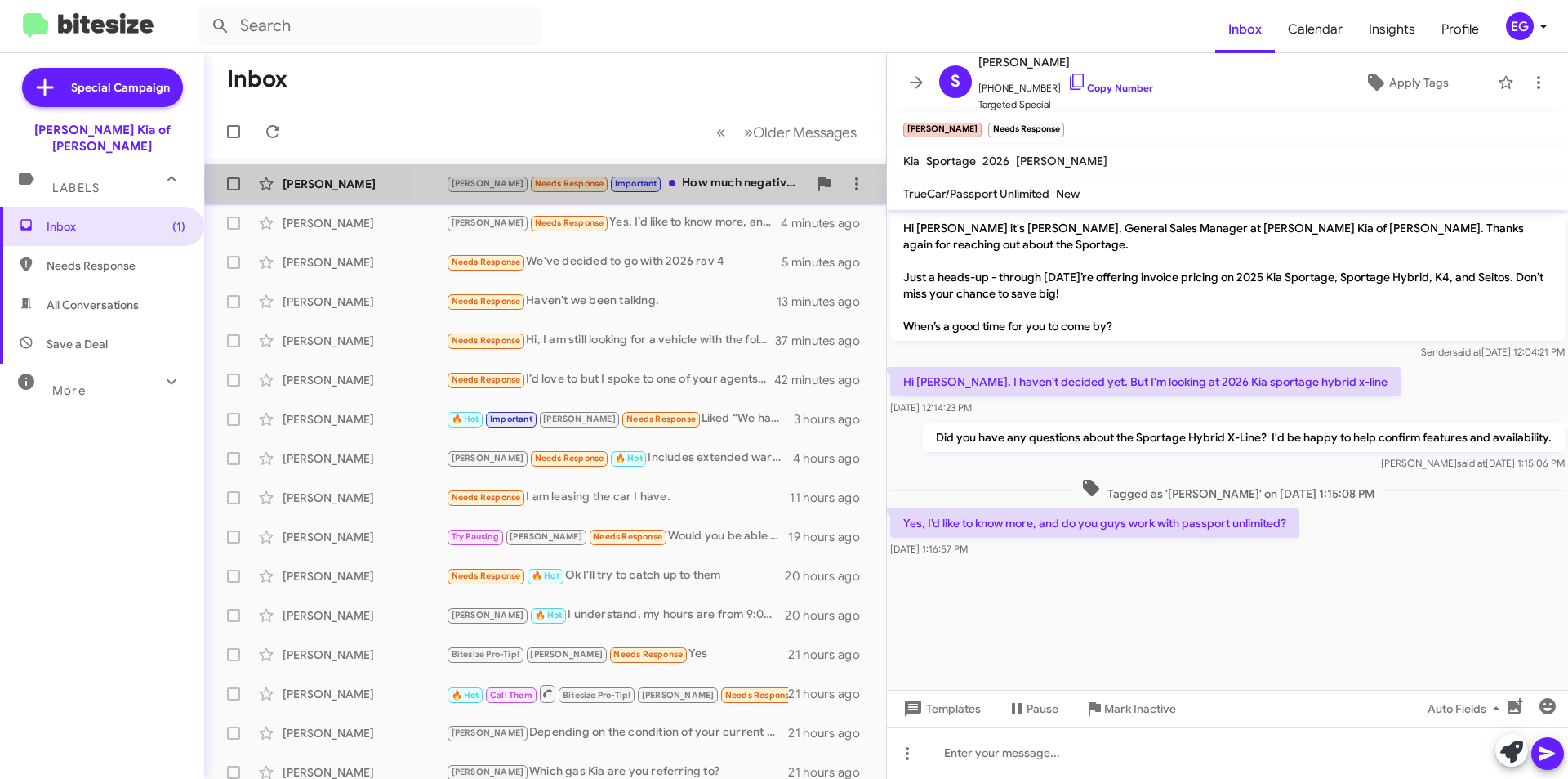
click at [674, 184] on div "[PERSON_NAME] Needs Response Important How much negative equity would depend on…" at bounding box center [626, 183] width 361 height 19
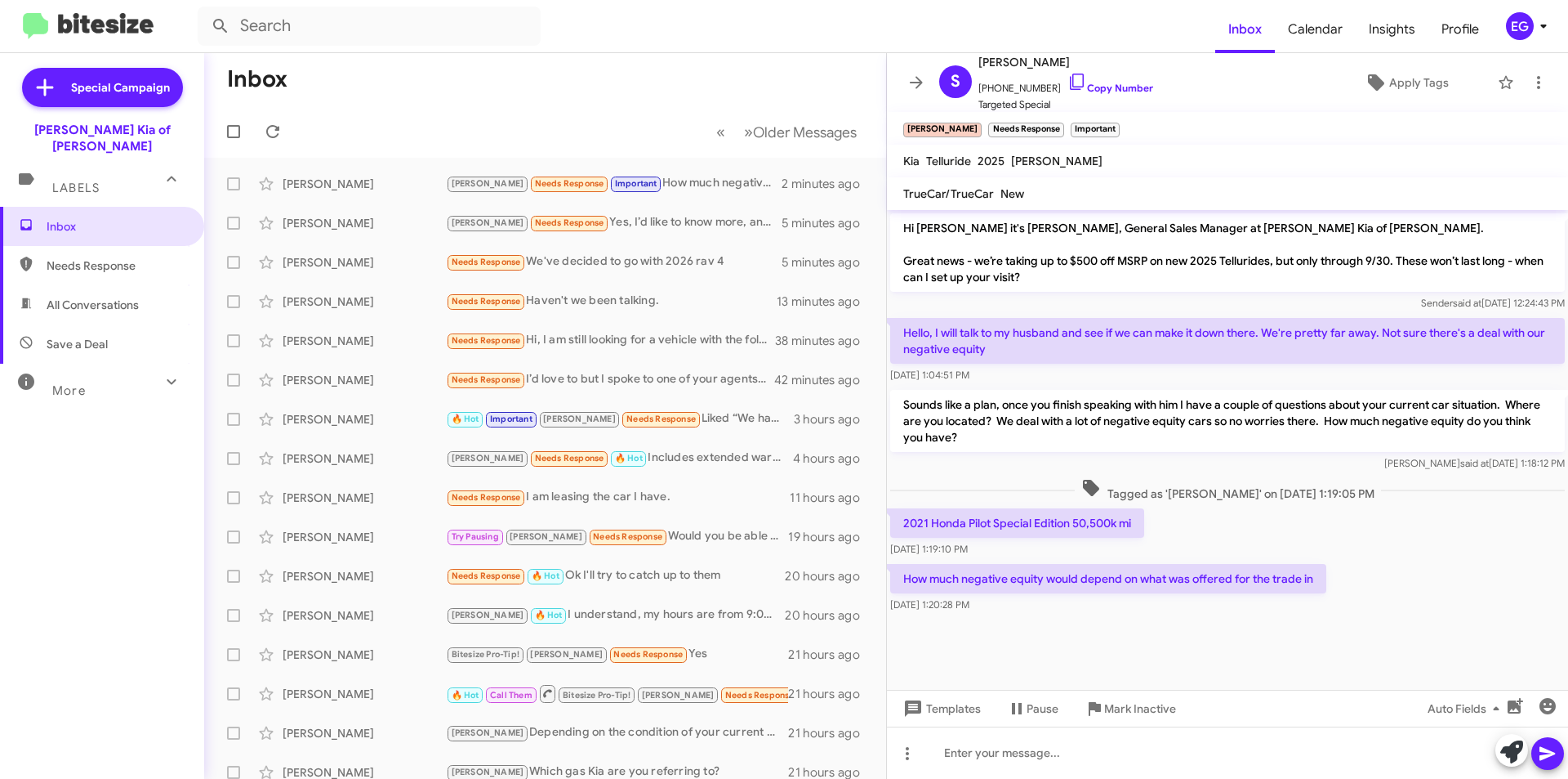
drag, startPoint x: 1005, startPoint y: 350, endPoint x: 893, endPoint y: 318, distance: 116.5
click at [893, 318] on p "Hello, I will talk to my husband and see if we can make it down there. We're pr…" at bounding box center [1227, 340] width 675 height 46
copy p "Hello, I will talk to my husband and see if we can make it down there. We're pr…"
drag, startPoint x: 969, startPoint y: 443, endPoint x: 886, endPoint y: 405, distance: 91.3
click at [886, 405] on div "Inbox « Previous » Next Older Messages [PERSON_NAME] [PERSON_NAME] Needs Respon…" at bounding box center [886, 415] width 1364 height 725
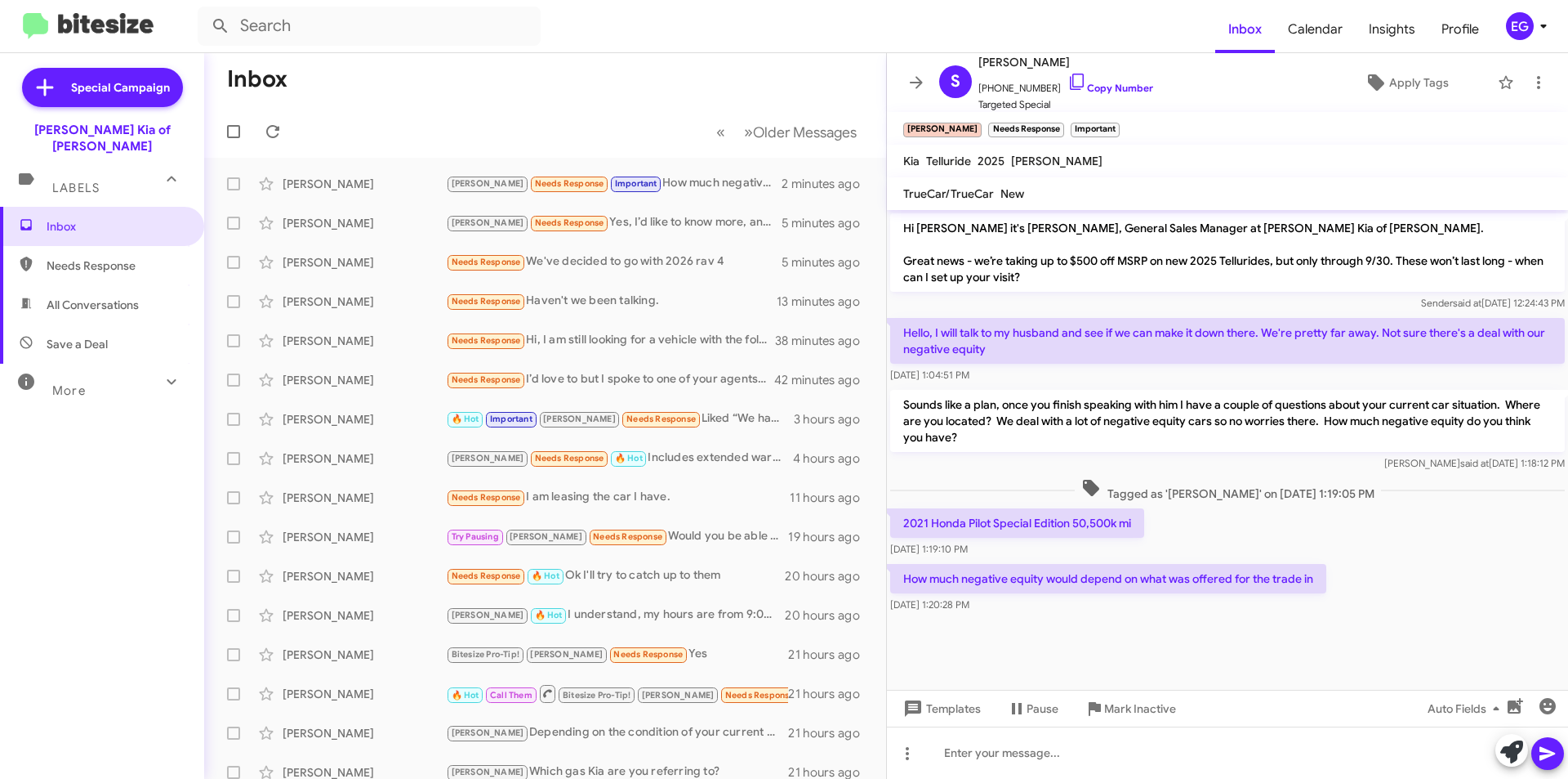
click at [998, 436] on p "Sounds like a plan, once you finish speaking with him I have a couple of questi…" at bounding box center [1227, 421] width 675 height 63
drag, startPoint x: 945, startPoint y: 431, endPoint x: 894, endPoint y: 406, distance: 56.8
click at [894, 406] on p "Sounds like a plan, once you finish speaking with him I have a couple of questi…" at bounding box center [1227, 421] width 675 height 63
copy p "Sounds like a plan, once you finish speaking with him I have a couple of questi…"
drag, startPoint x: 1136, startPoint y: 521, endPoint x: 904, endPoint y: 515, distance: 232.1
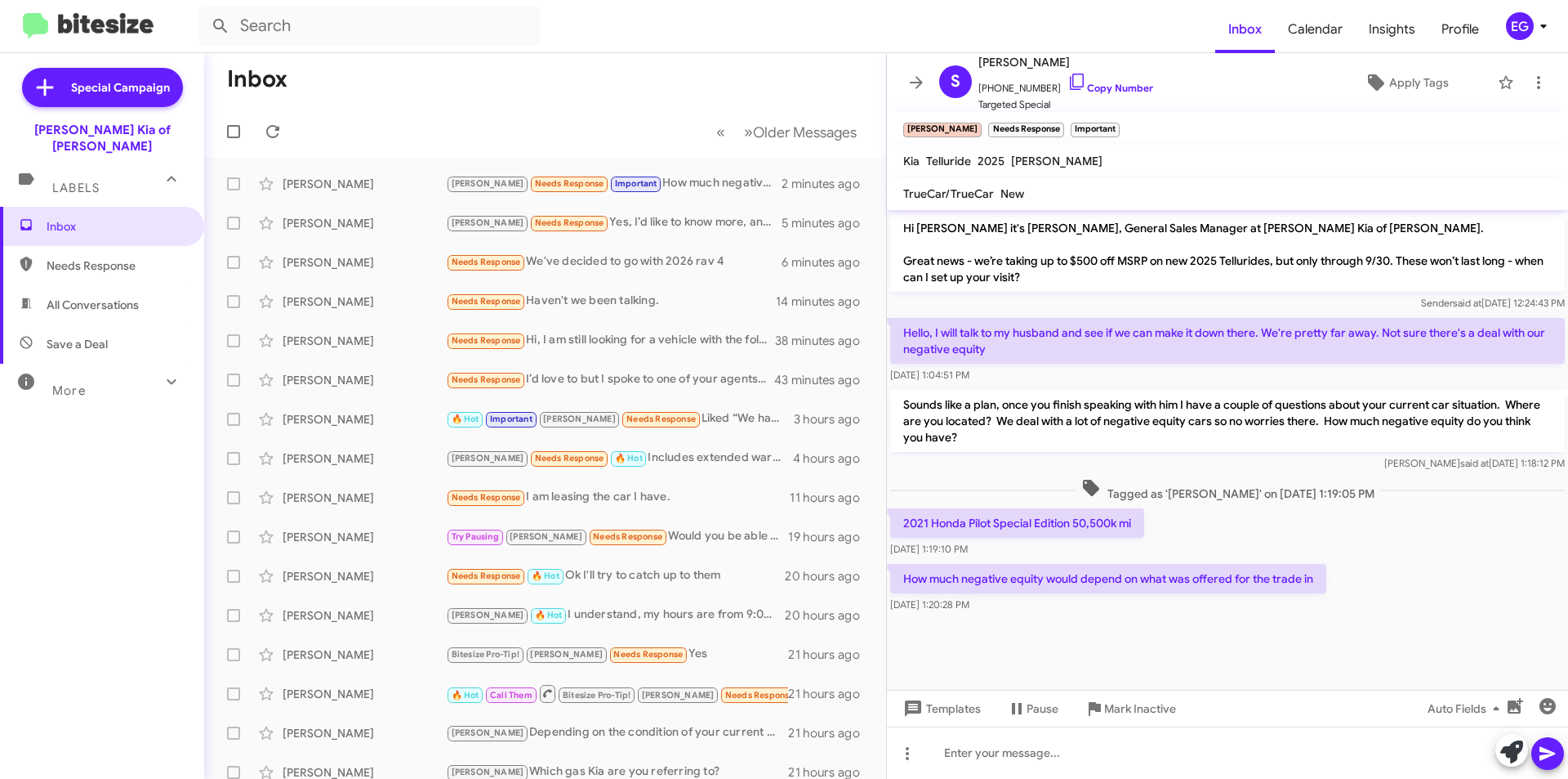
click at [904, 515] on p "2021 Honda Pilot Special Edition 50,500k mi" at bounding box center [1017, 523] width 254 height 29
copy p "2021 Honda Pilot Special Edition 50,500k mi"
drag, startPoint x: 901, startPoint y: 581, endPoint x: 1321, endPoint y: 579, distance: 420.0
click at [1321, 579] on p "How much negative equity would depend on what was offered for the trade in" at bounding box center [1108, 579] width 436 height 29
copy p "How much negative equity would depend on what was offered for the trade in"
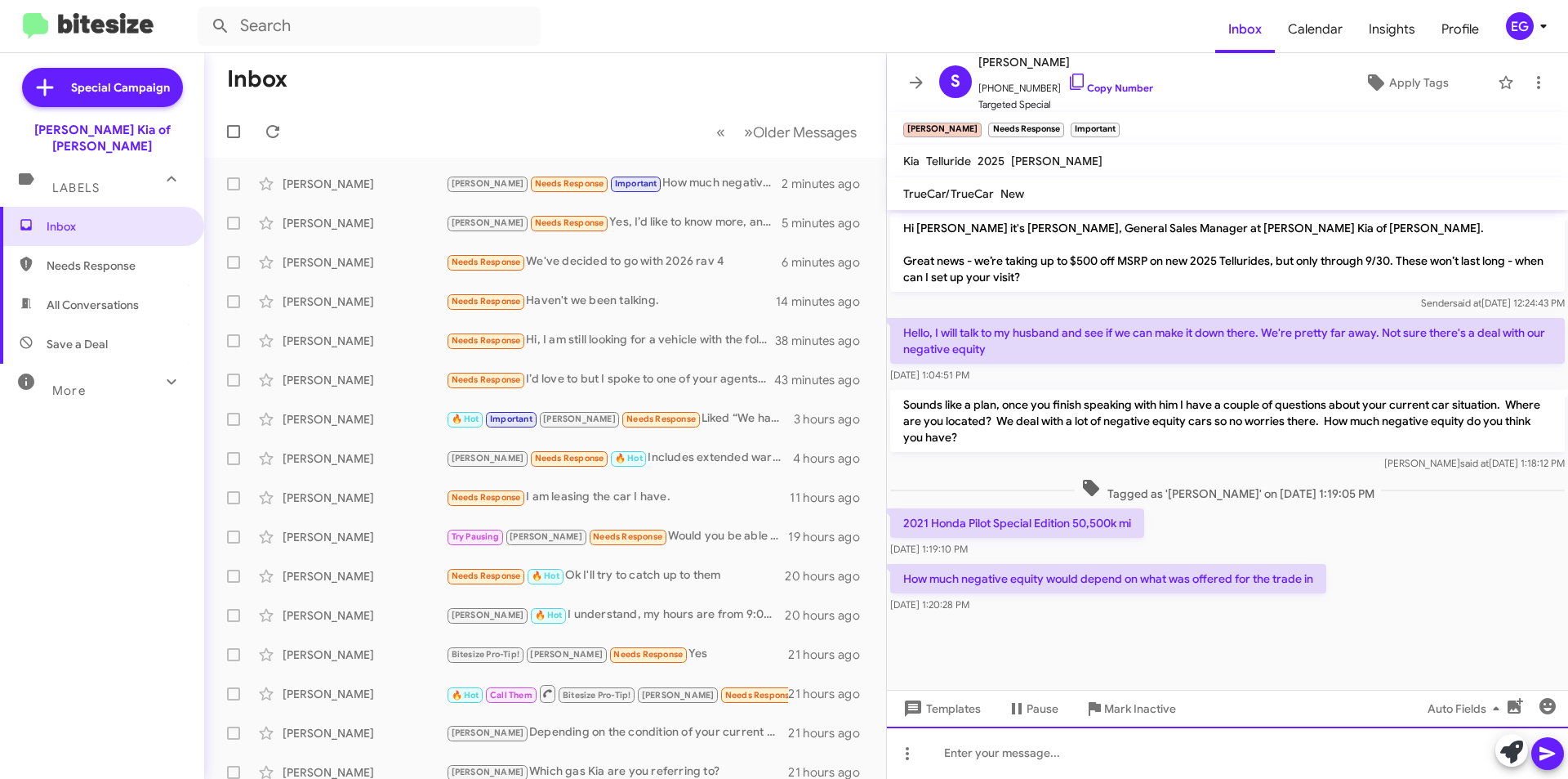
click at [980, 750] on div at bounding box center [1227, 753] width 681 height 53
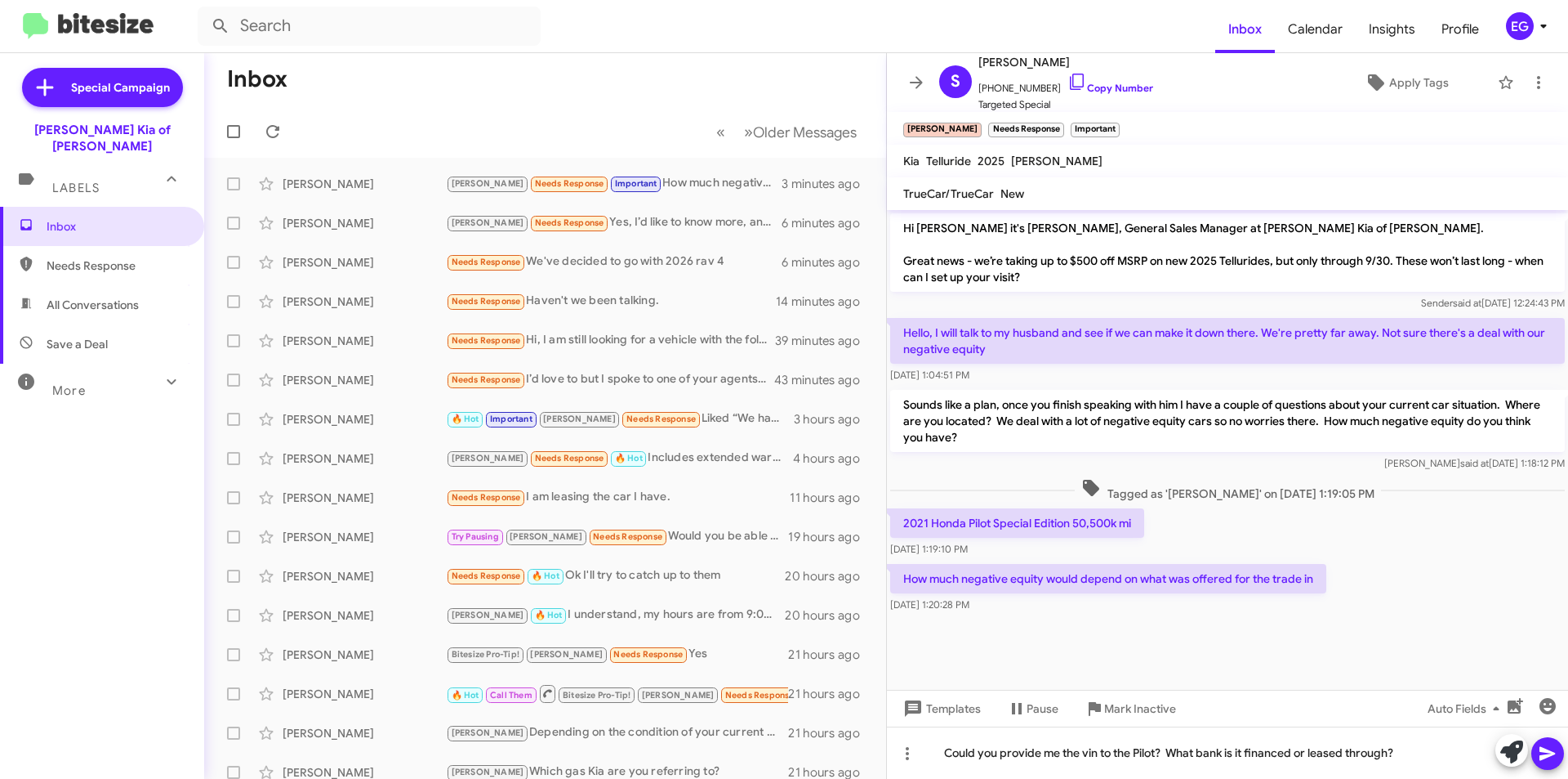
click at [1544, 750] on icon at bounding box center [1547, 754] width 16 height 14
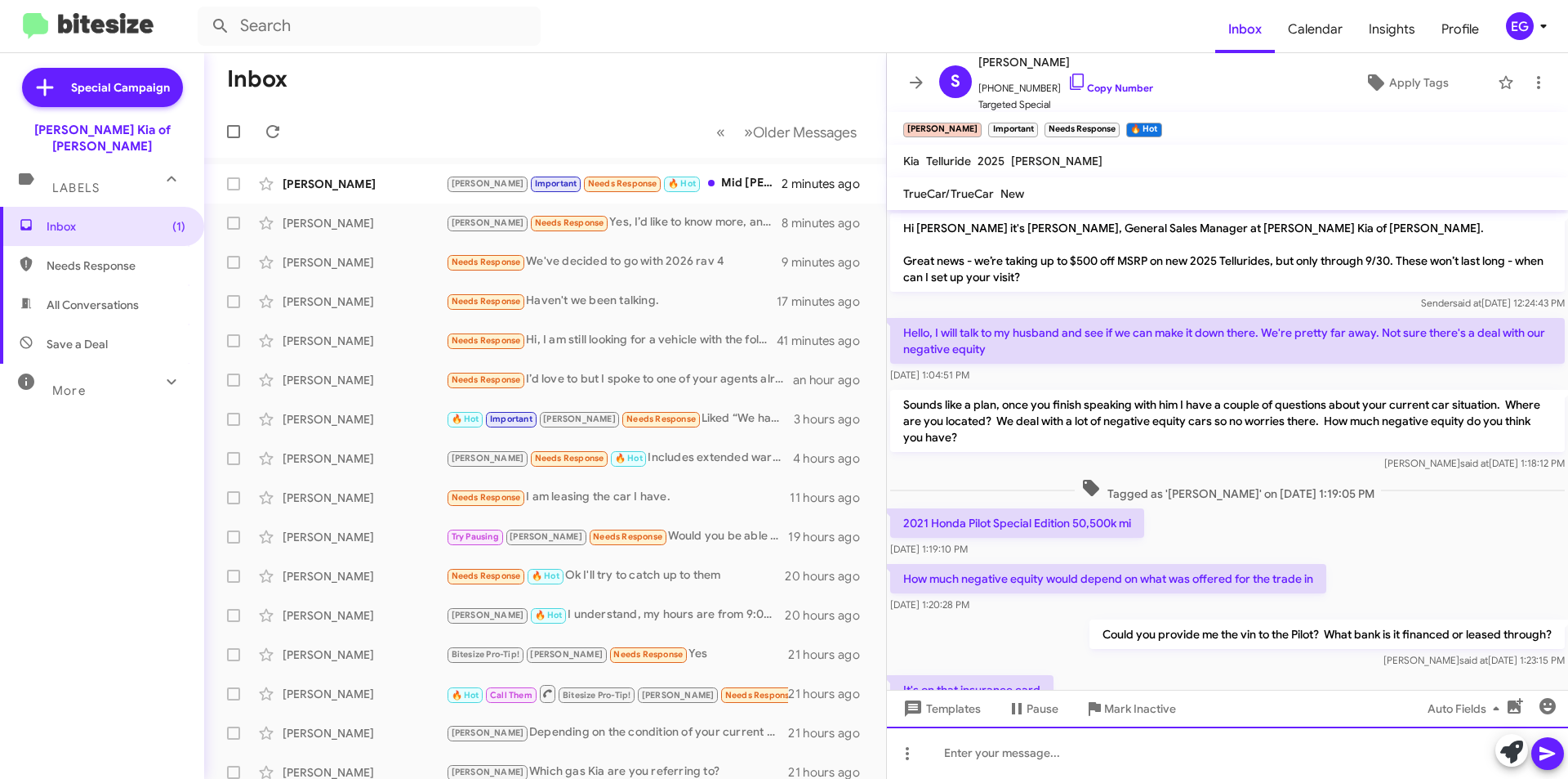
scroll to position [190, 0]
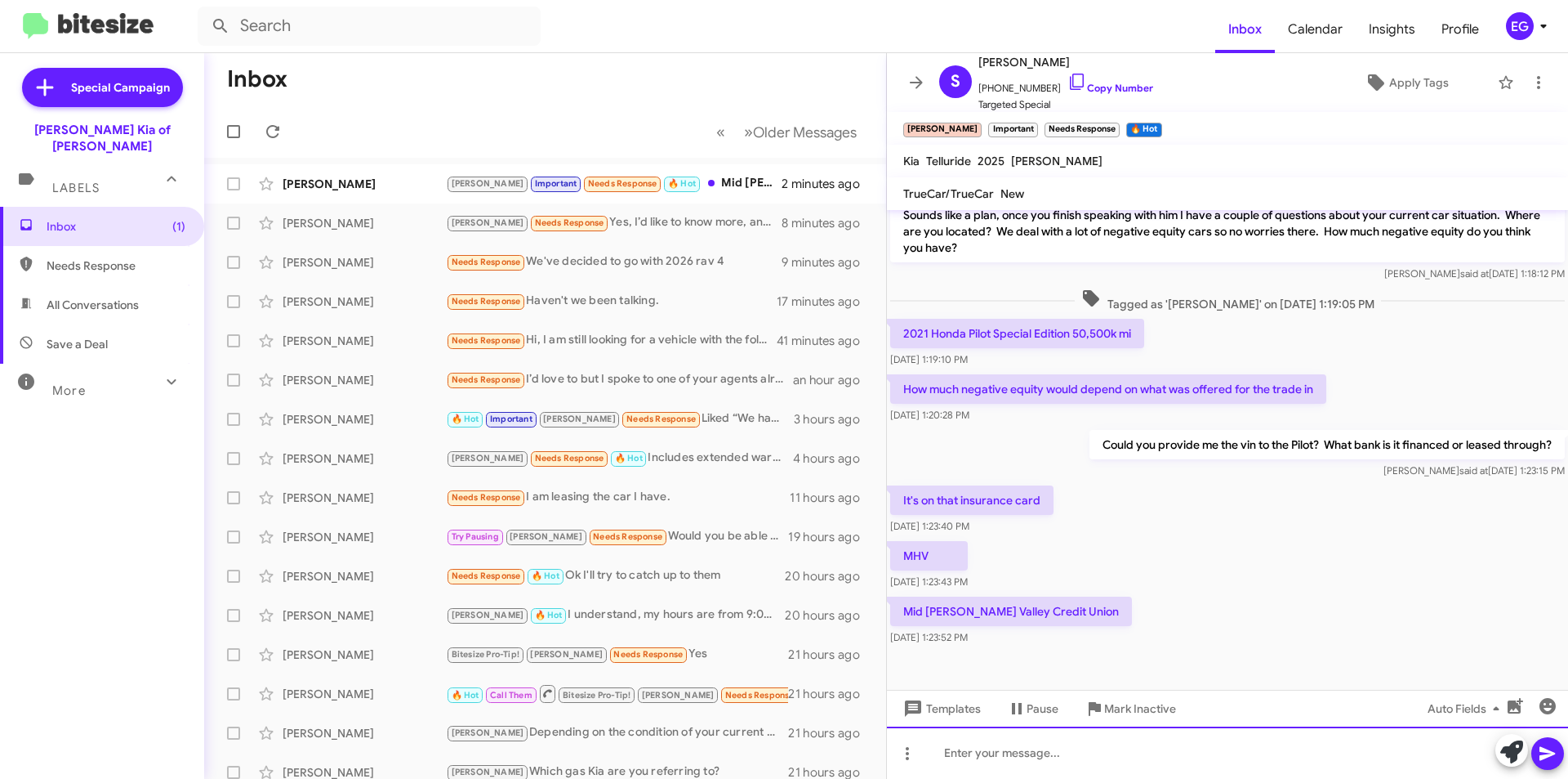
click at [1003, 745] on div at bounding box center [1227, 753] width 681 height 53
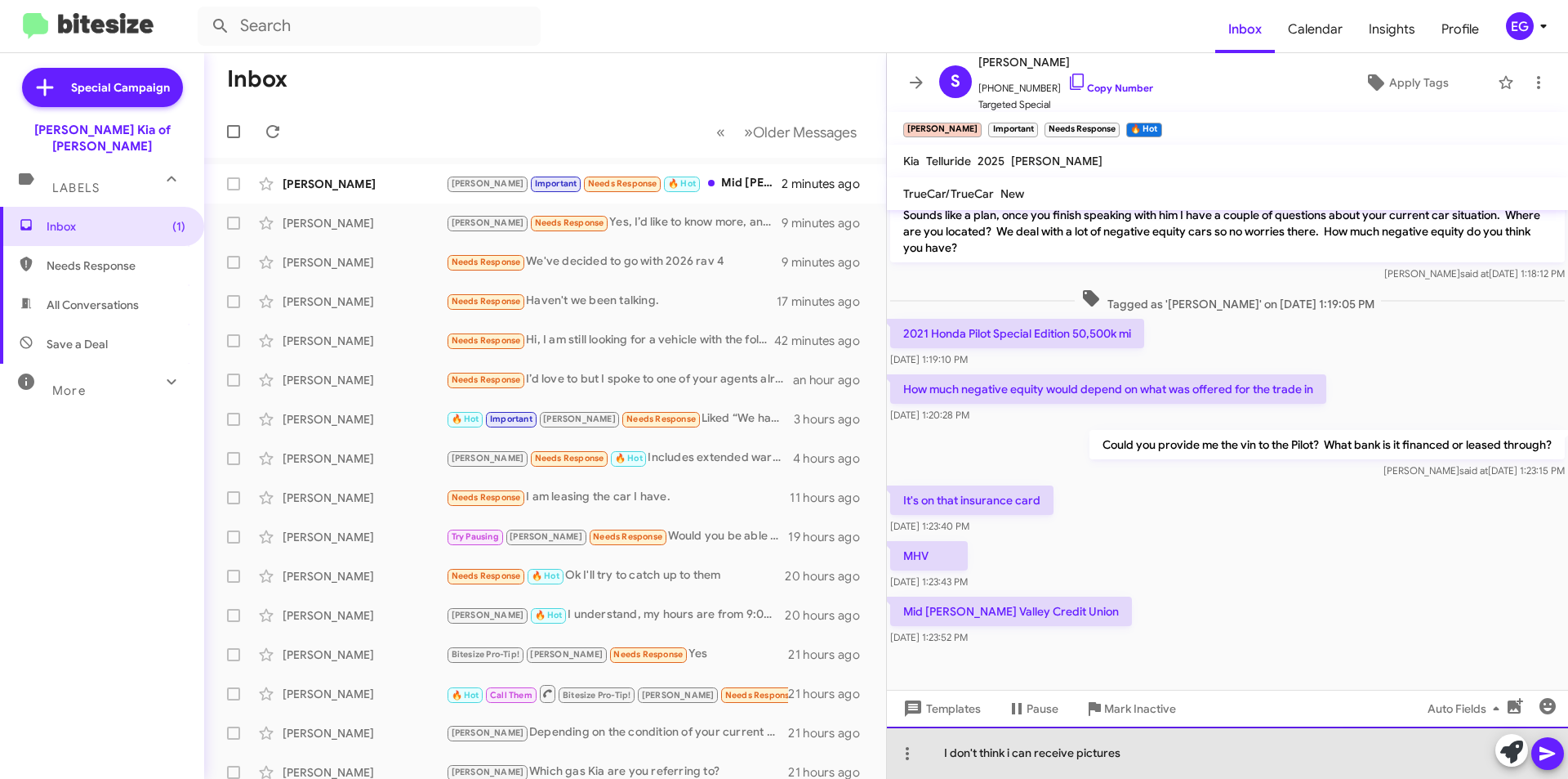
click at [1145, 740] on div "I don't think i can receive pictures" at bounding box center [1227, 753] width 681 height 53
drag, startPoint x: 1472, startPoint y: 752, endPoint x: 1283, endPoint y: 752, distance: 189.0
click at [1283, 750] on div "I don't think i can receive pictures on this work number system. Could you text…" at bounding box center [1227, 753] width 681 height 53
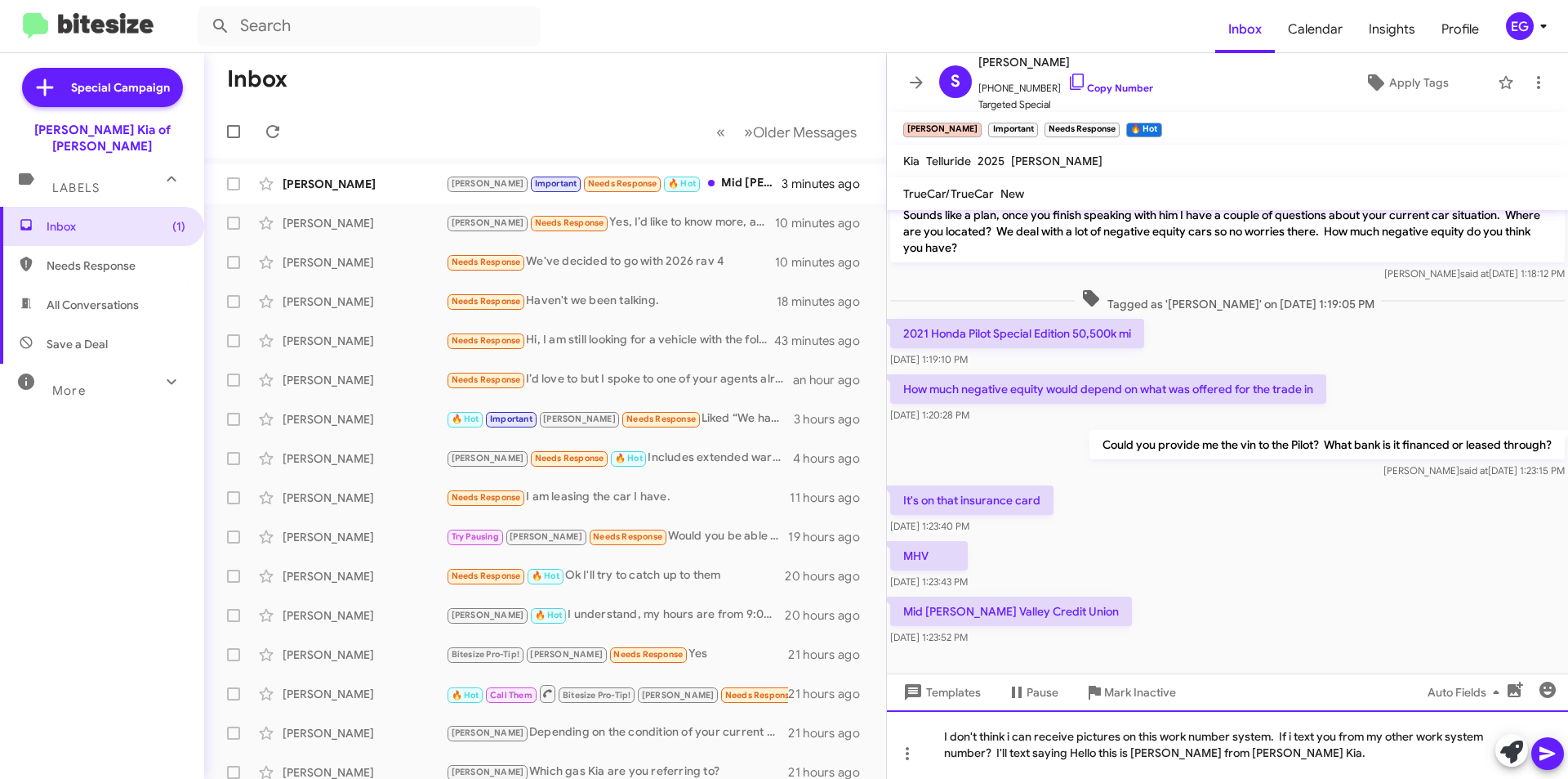
click at [1139, 750] on div "I don't think i can receive pictures on this work number system. If i text you …" at bounding box center [1227, 745] width 681 height 68
click at [985, 750] on div "I don't think i can receive pictures on this work number system. If i text you …" at bounding box center [1227, 745] width 681 height 68
click at [1550, 750] on icon at bounding box center [1547, 754] width 16 height 14
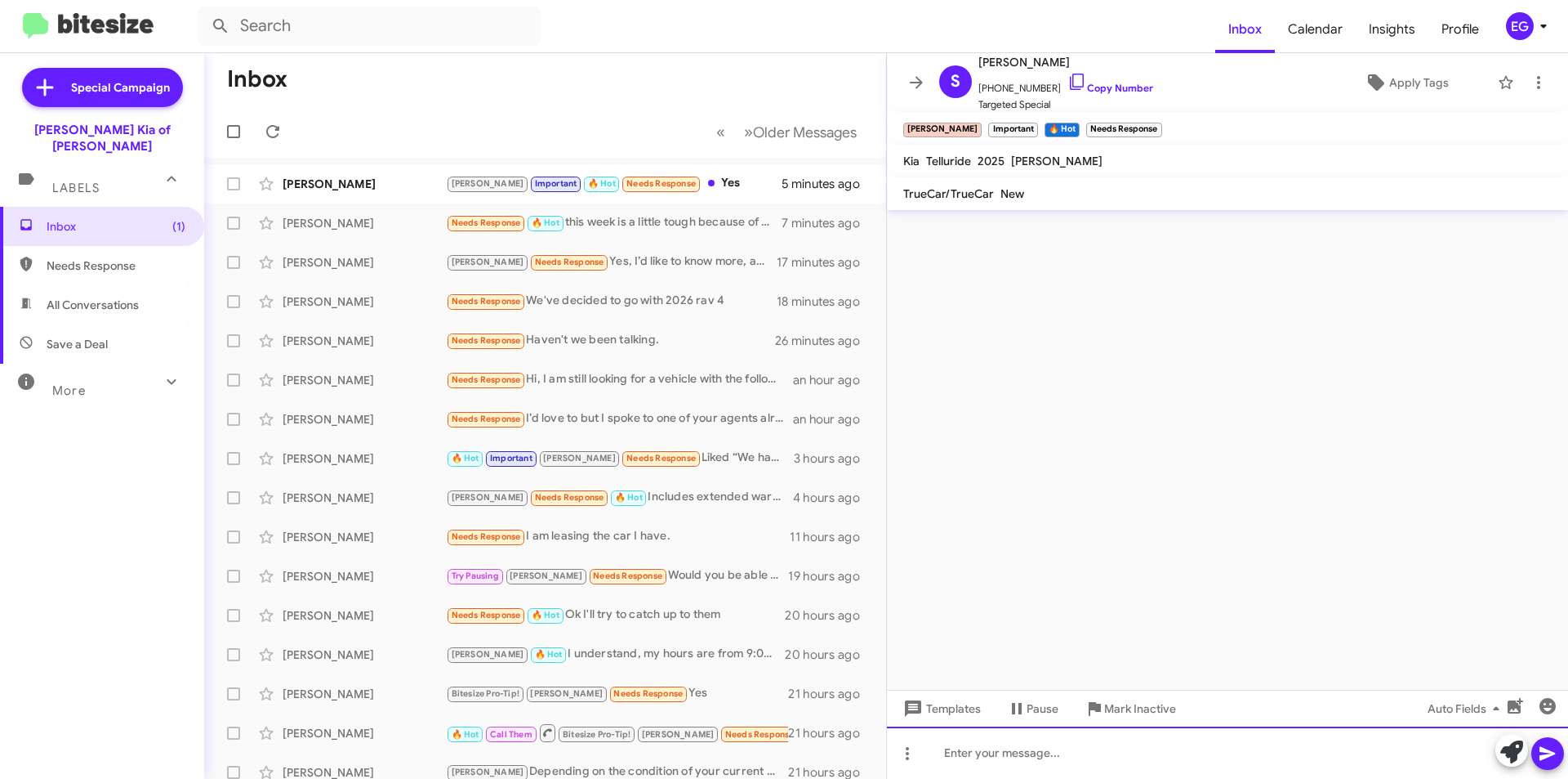
scroll to position [0, 0]
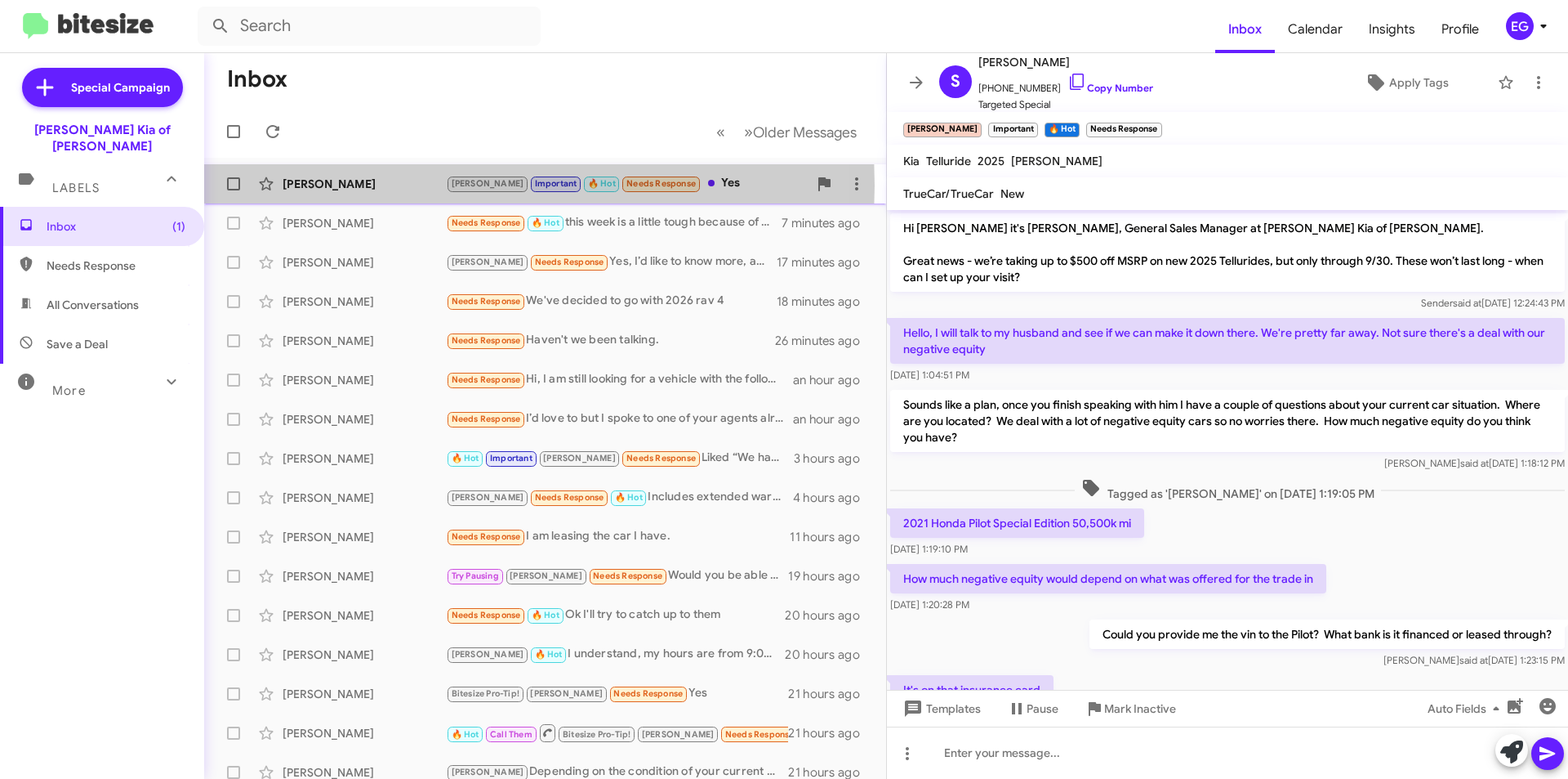
click at [343, 186] on div "[PERSON_NAME]" at bounding box center [363, 184] width 163 height 17
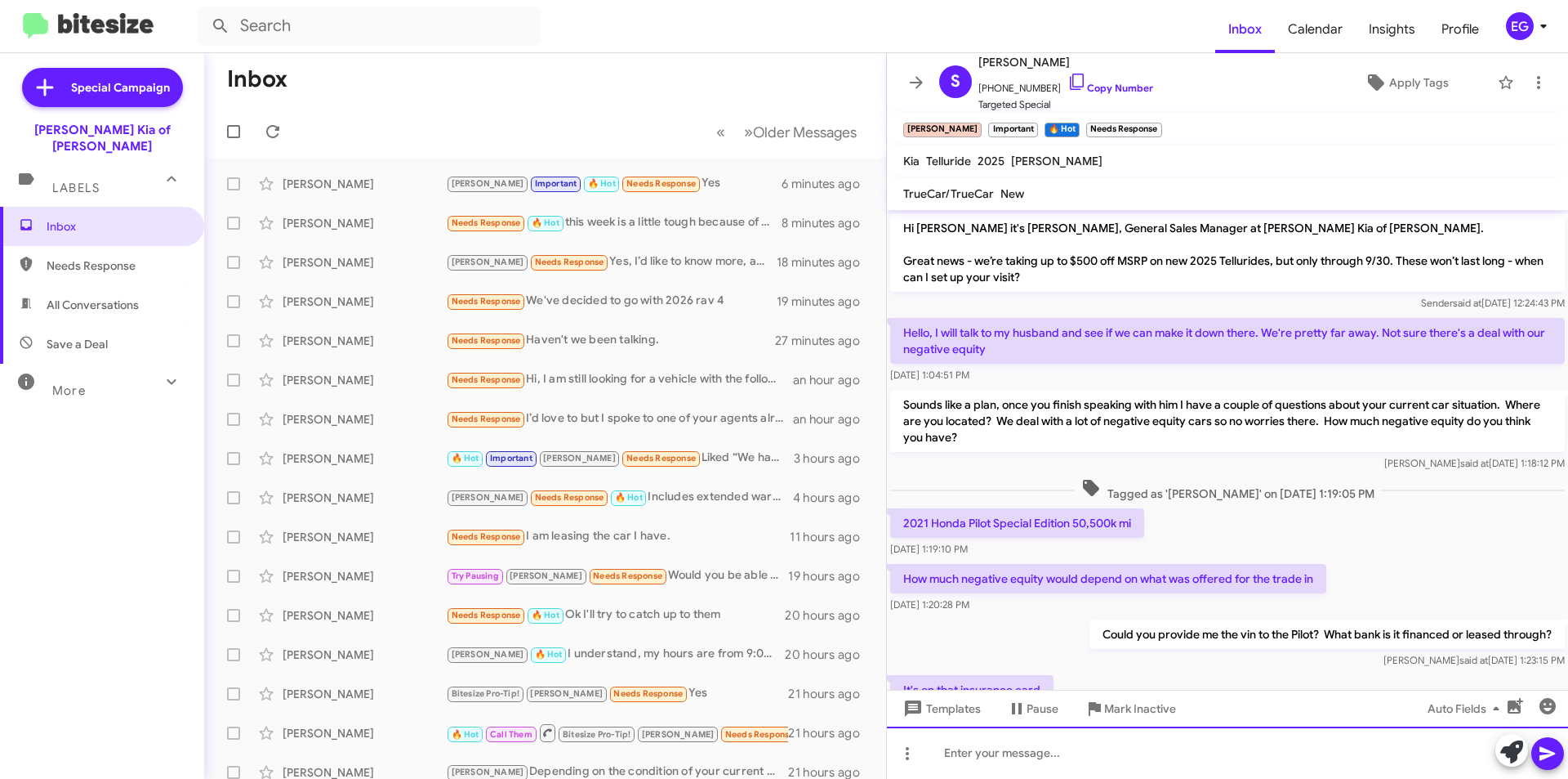
click at [1006, 747] on div at bounding box center [1227, 753] width 681 height 53
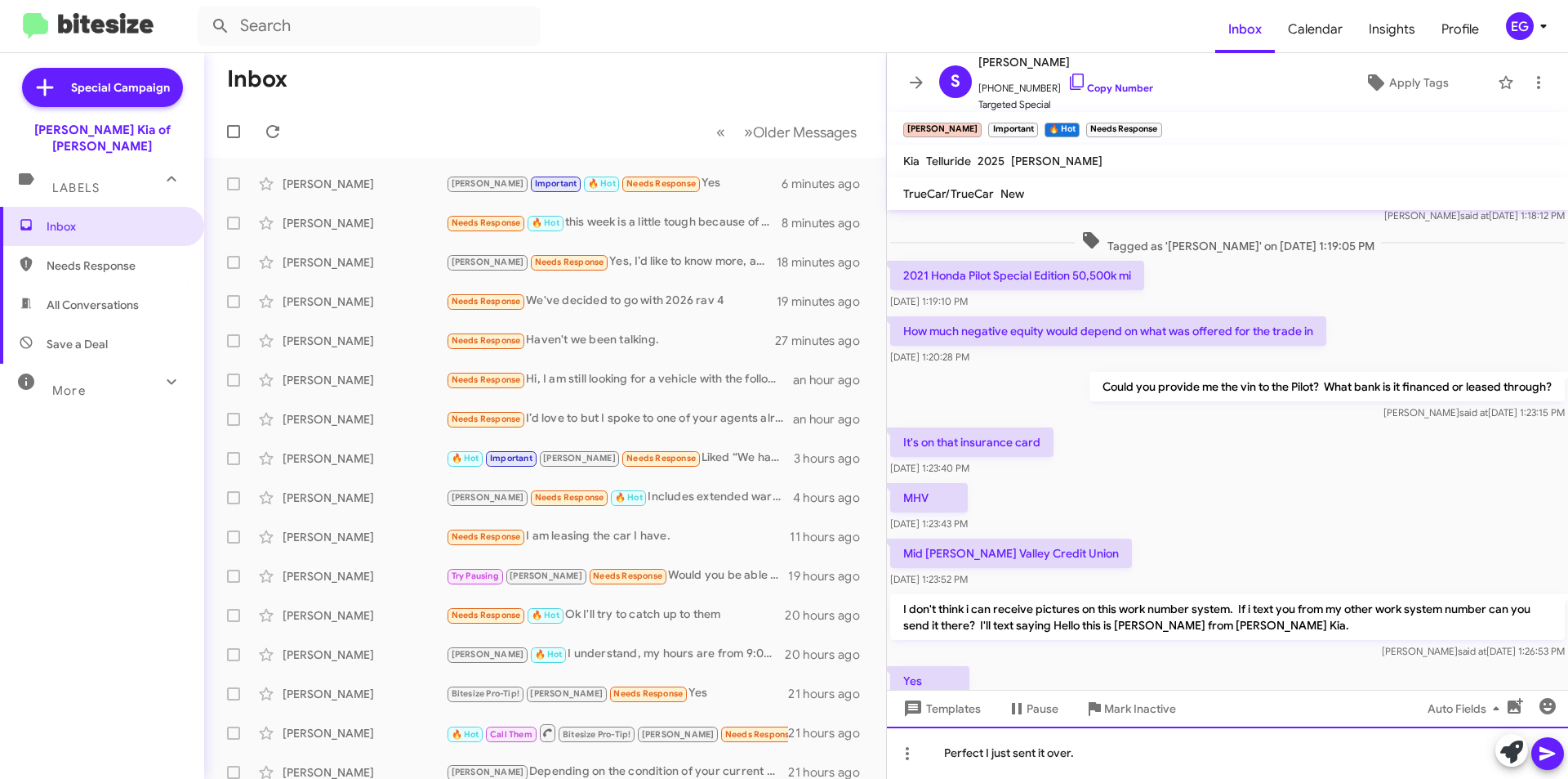
scroll to position [325, 0]
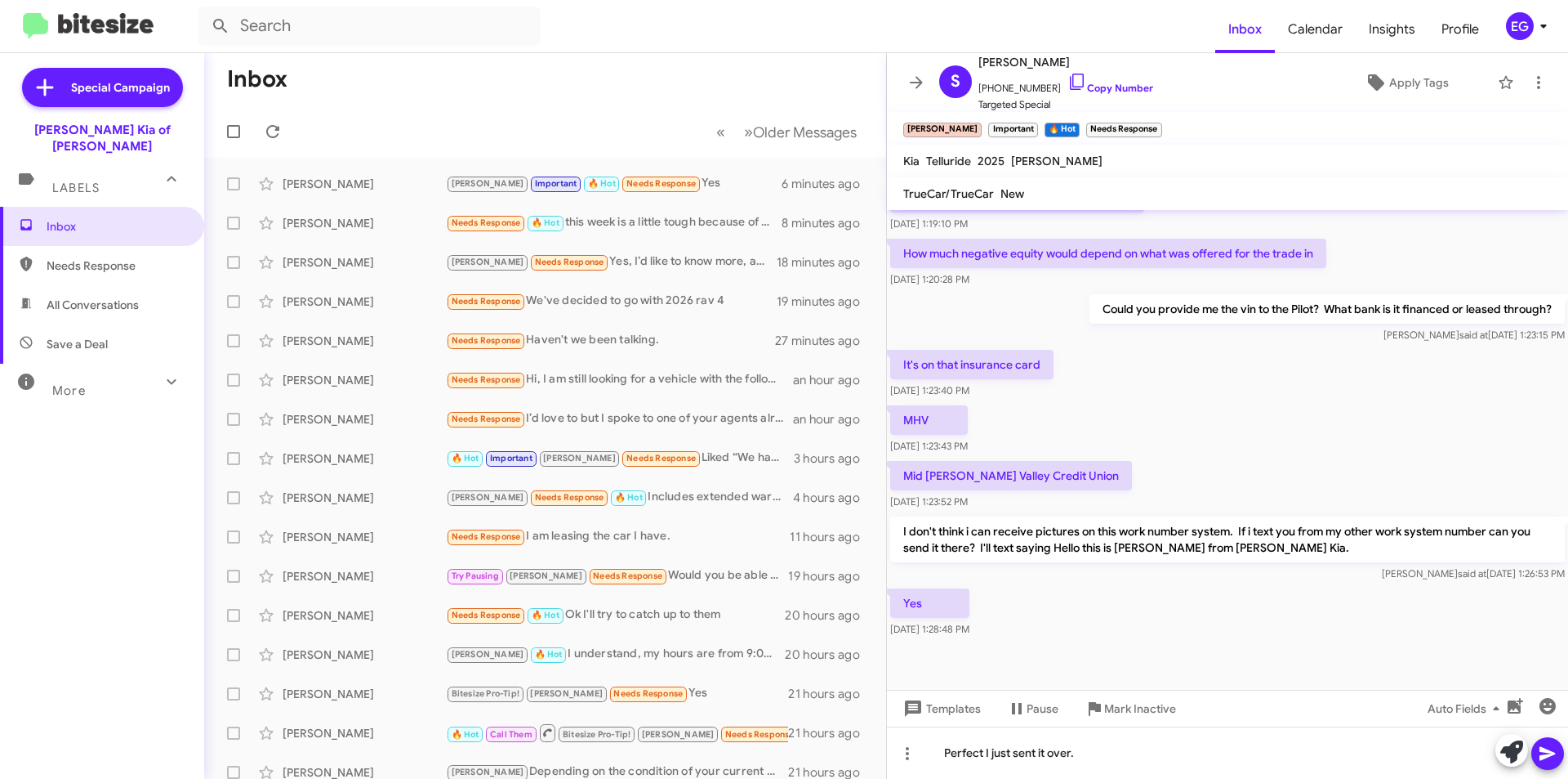
click at [1547, 750] on icon at bounding box center [1547, 754] width 20 height 20
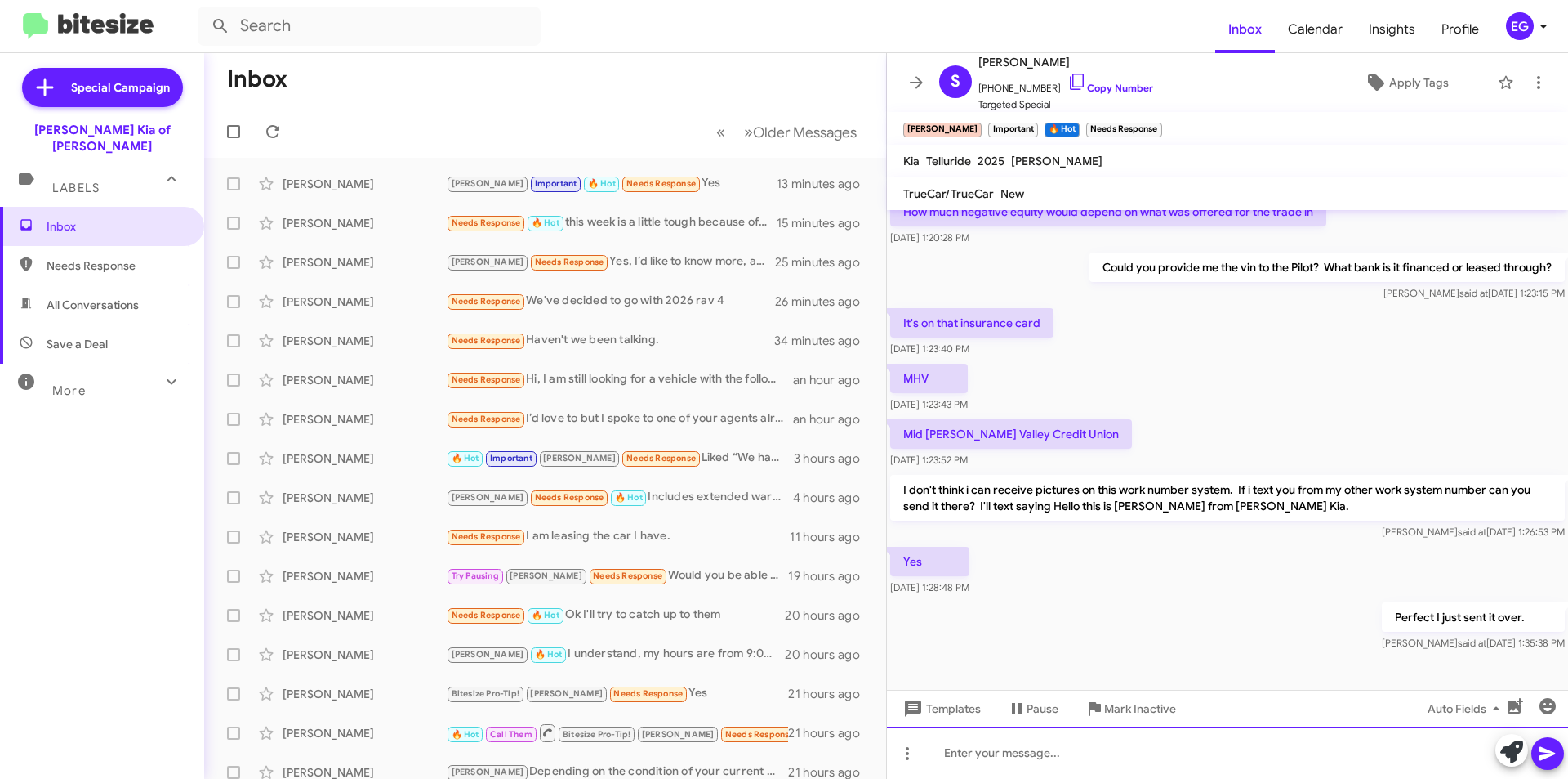
scroll to position [385, 0]
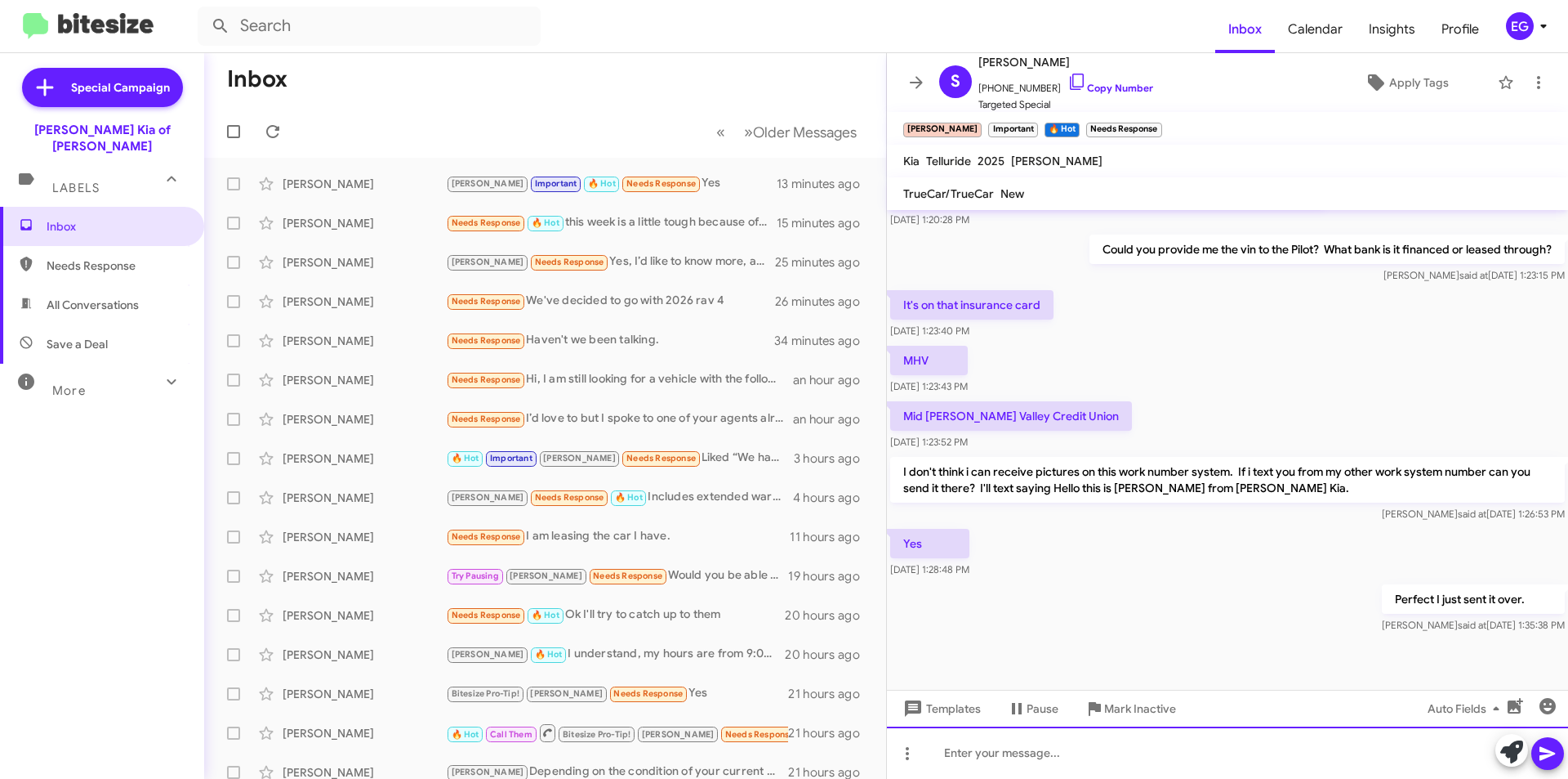
click at [1014, 737] on div at bounding box center [1227, 753] width 681 height 53
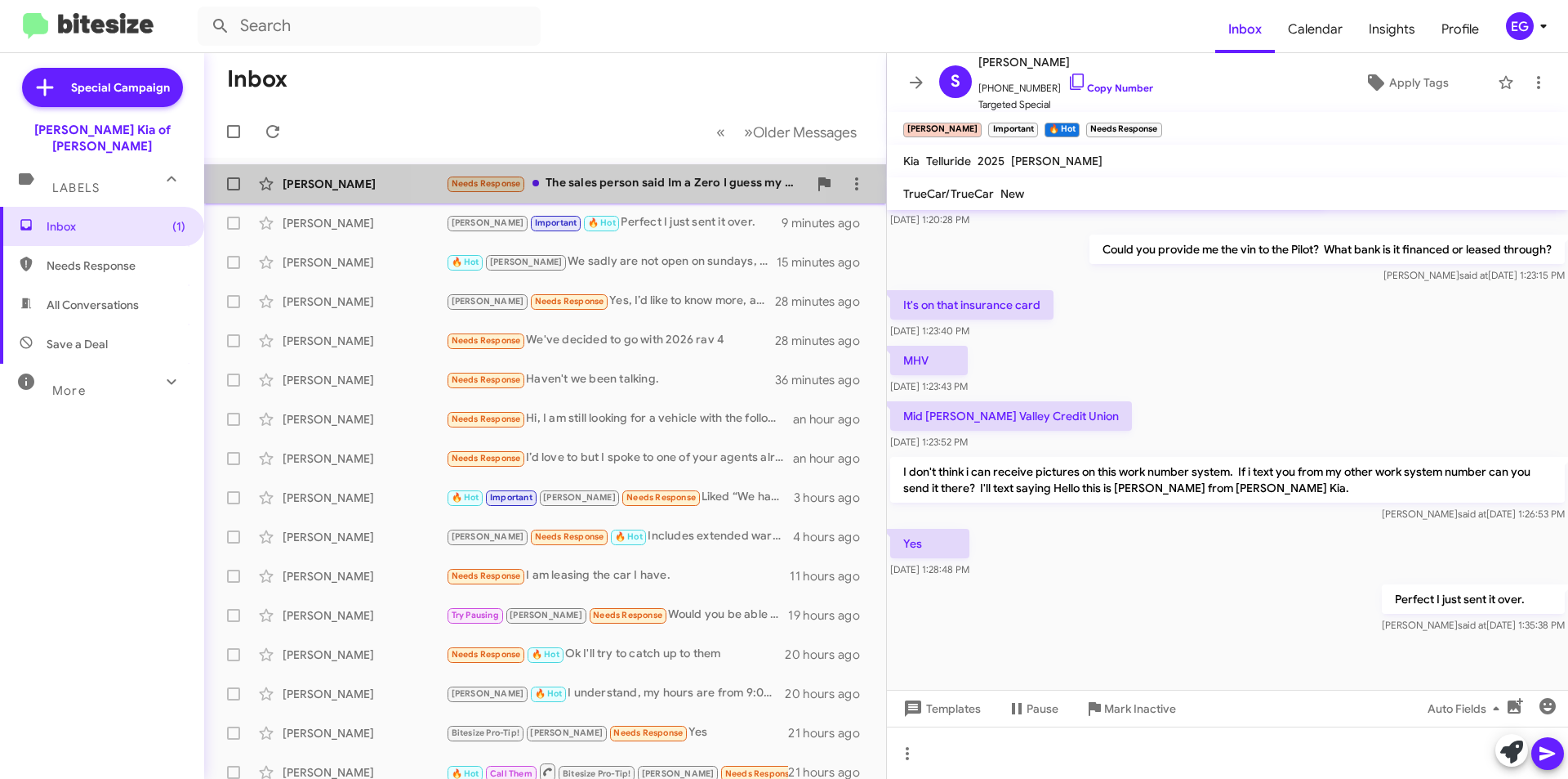
click at [598, 196] on div "[PERSON_NAME] Needs Response The sales person said Im a Zero I guess my credit …" at bounding box center [544, 183] width 656 height 32
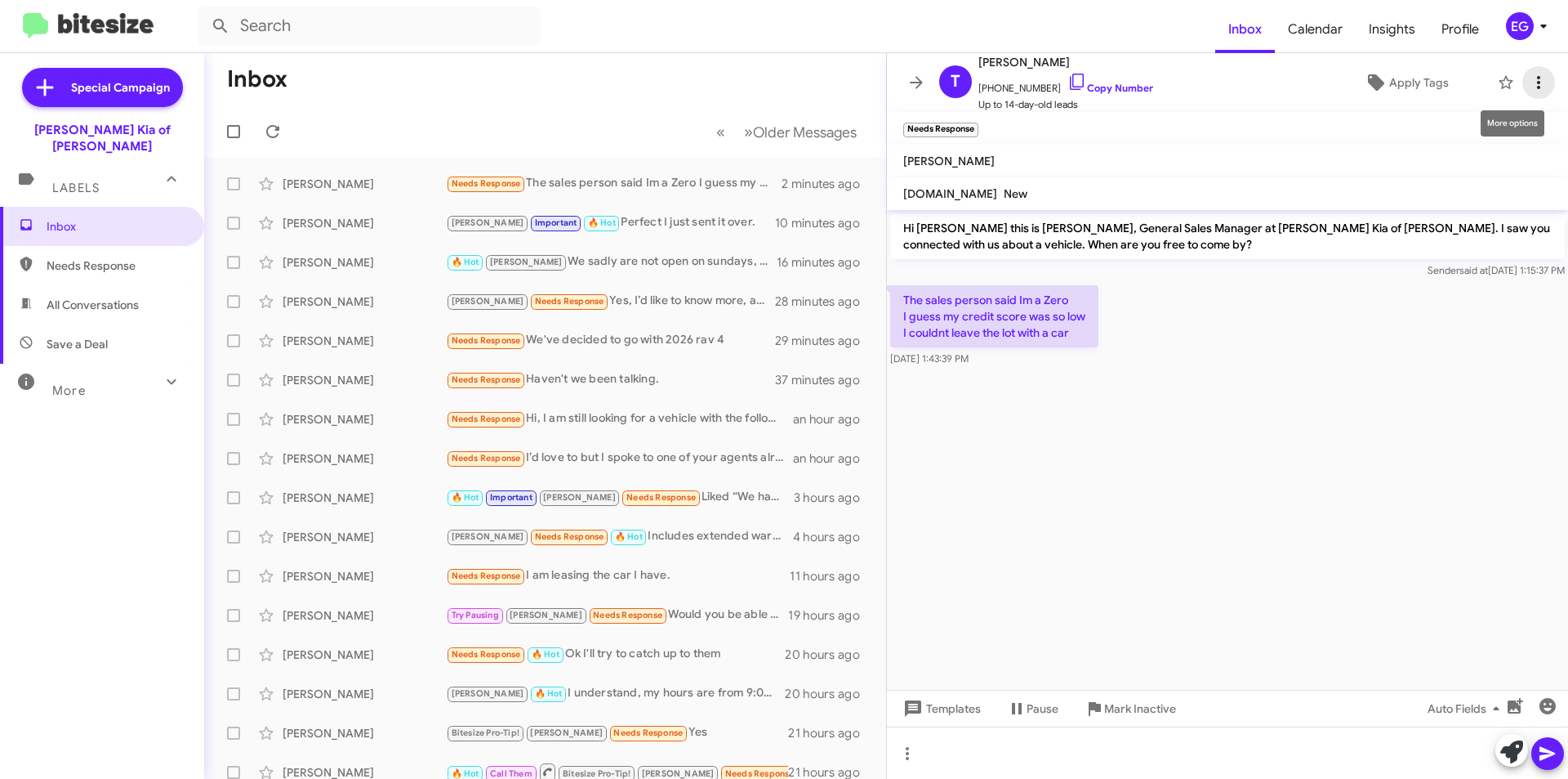
click at [1529, 85] on icon at bounding box center [1539, 82] width 20 height 20
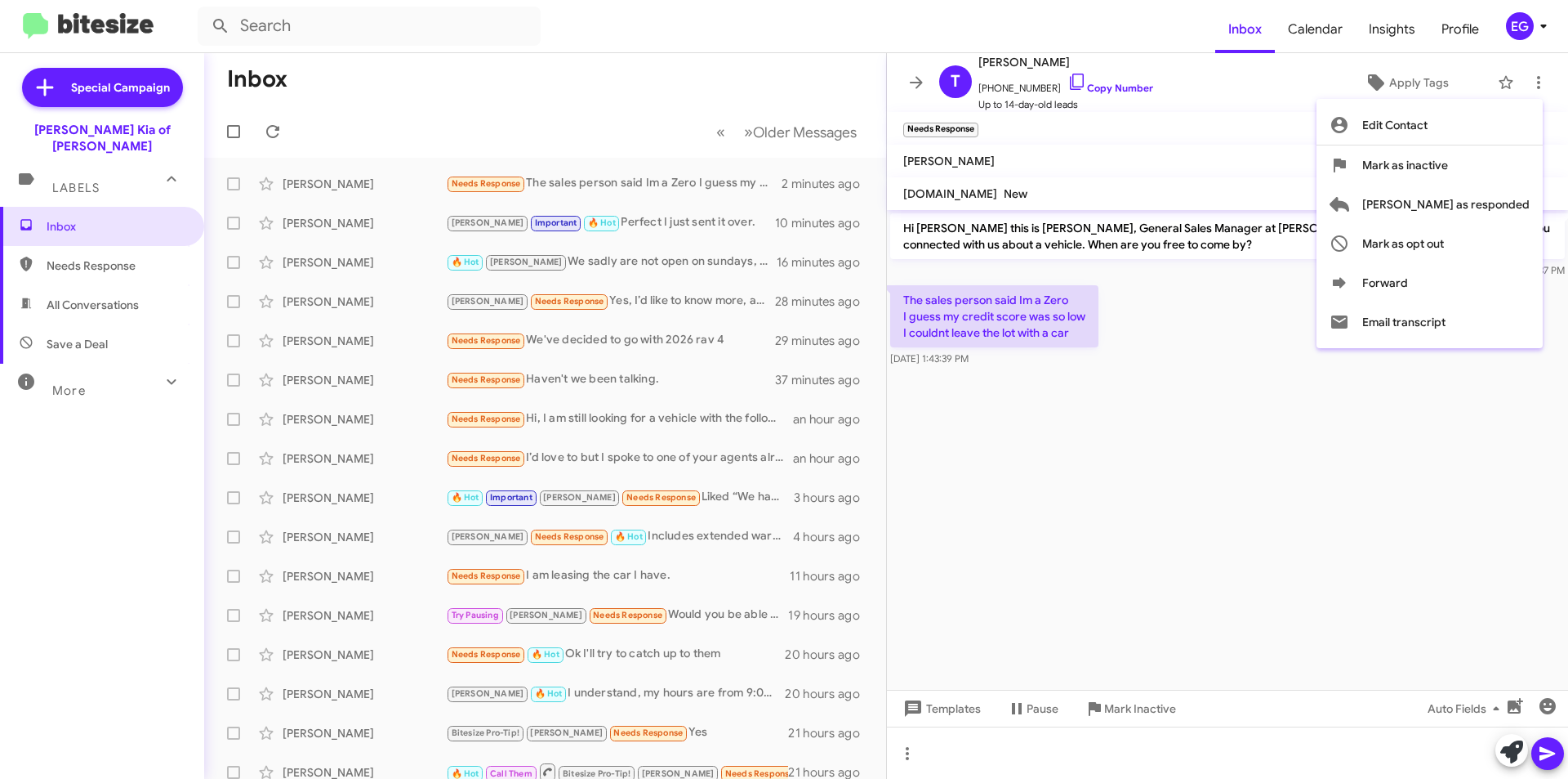
click at [1271, 347] on div at bounding box center [784, 389] width 1568 height 779
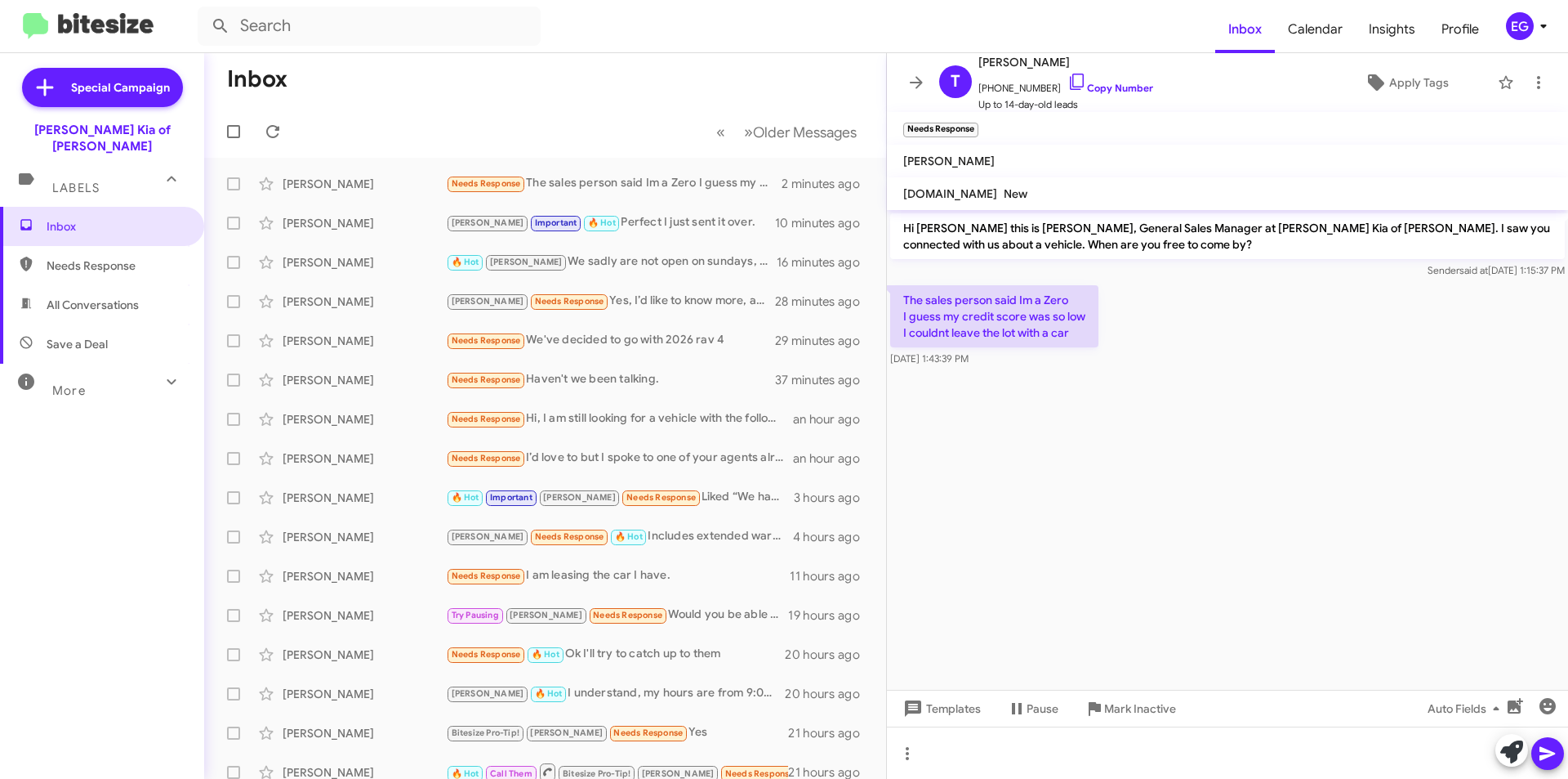
click at [567, 58] on mat-toolbar-row "Inbox" at bounding box center [545, 79] width 682 height 53
